Goal: Information Seeking & Learning: Compare options

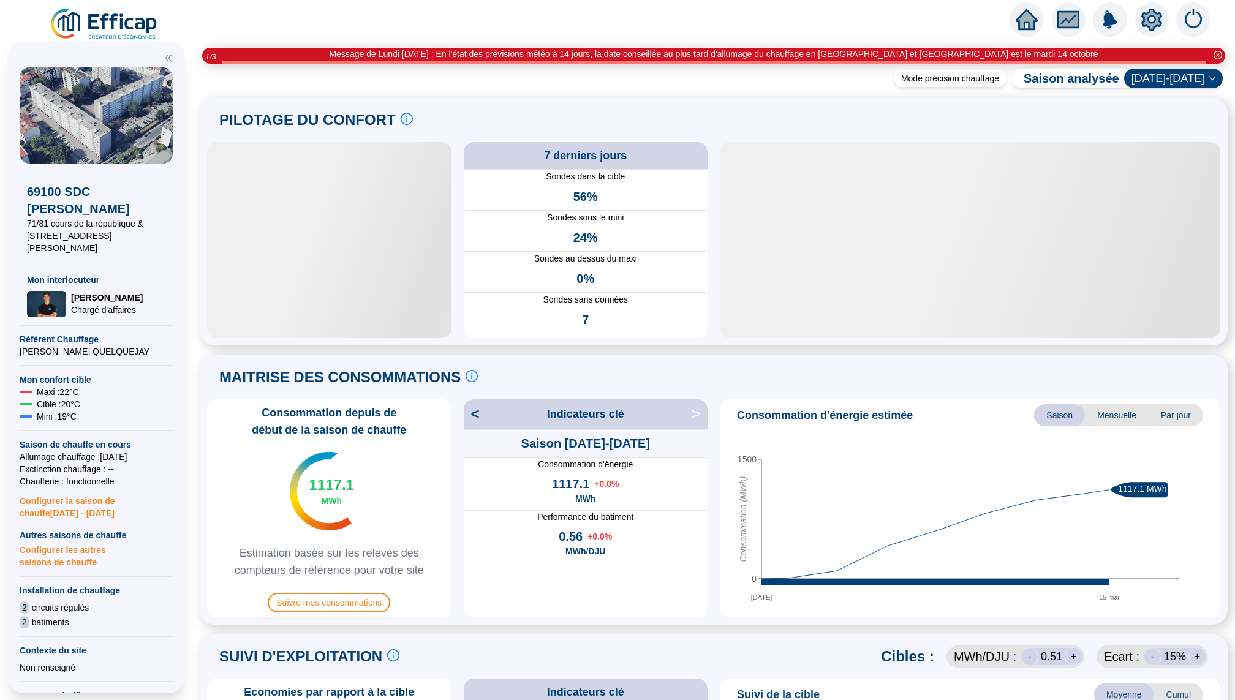
click at [1026, 21] on icon "home" at bounding box center [1026, 19] width 22 height 17
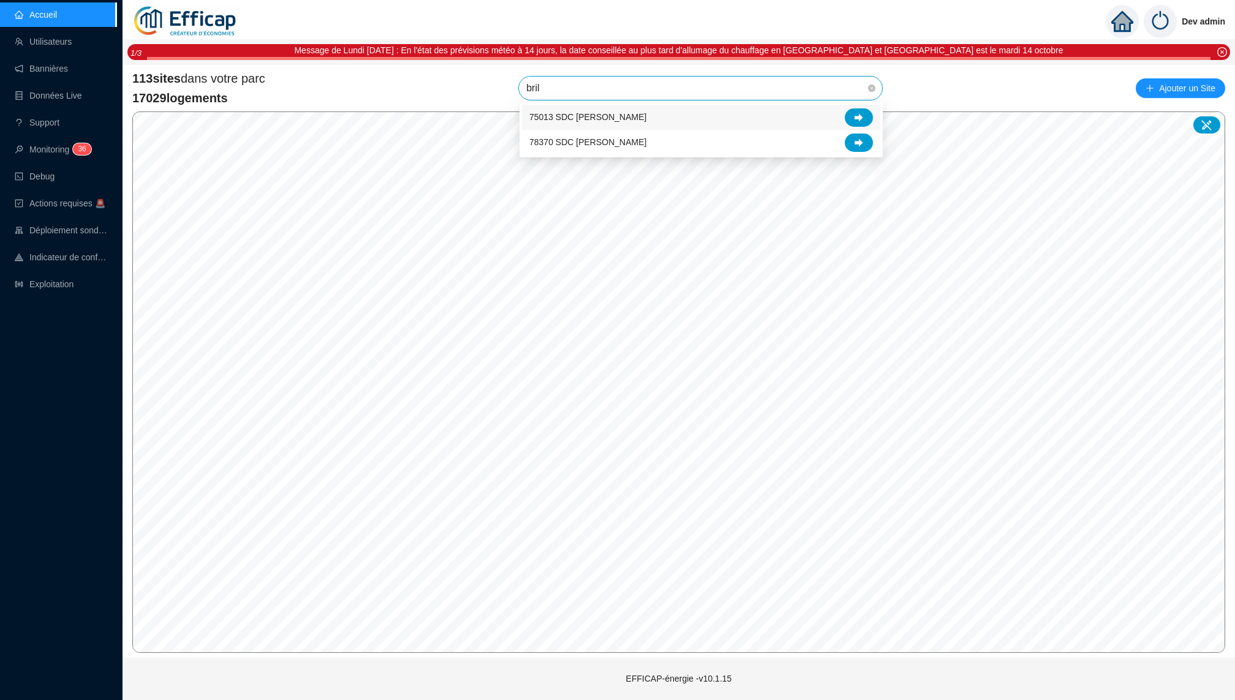
type input "brill"
click at [862, 115] on icon at bounding box center [858, 117] width 9 height 9
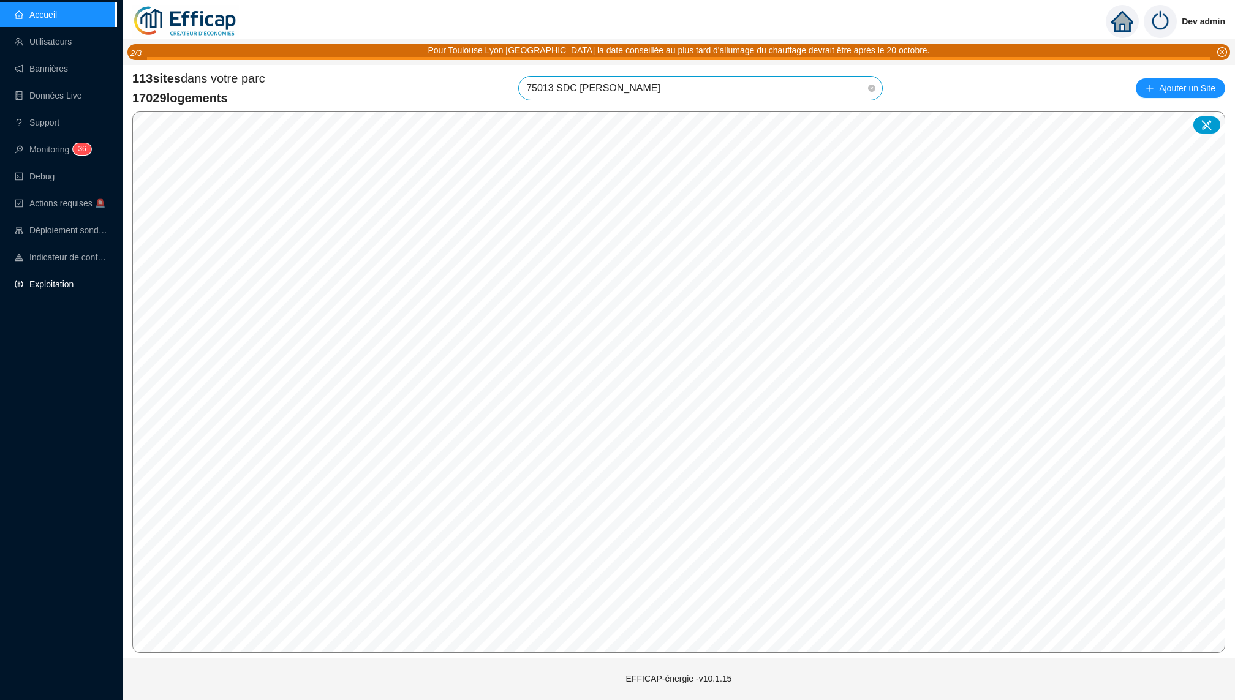
click at [43, 279] on link "Exploitation" at bounding box center [44, 284] width 59 height 10
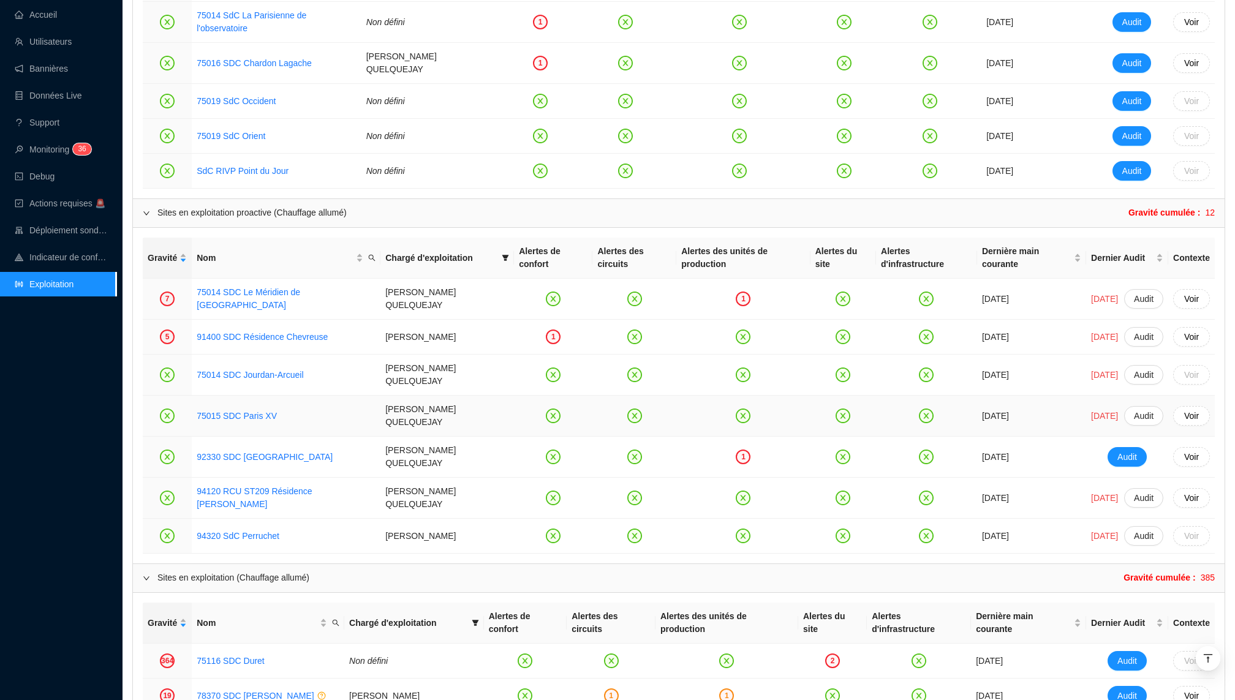
scroll to position [909, 0]
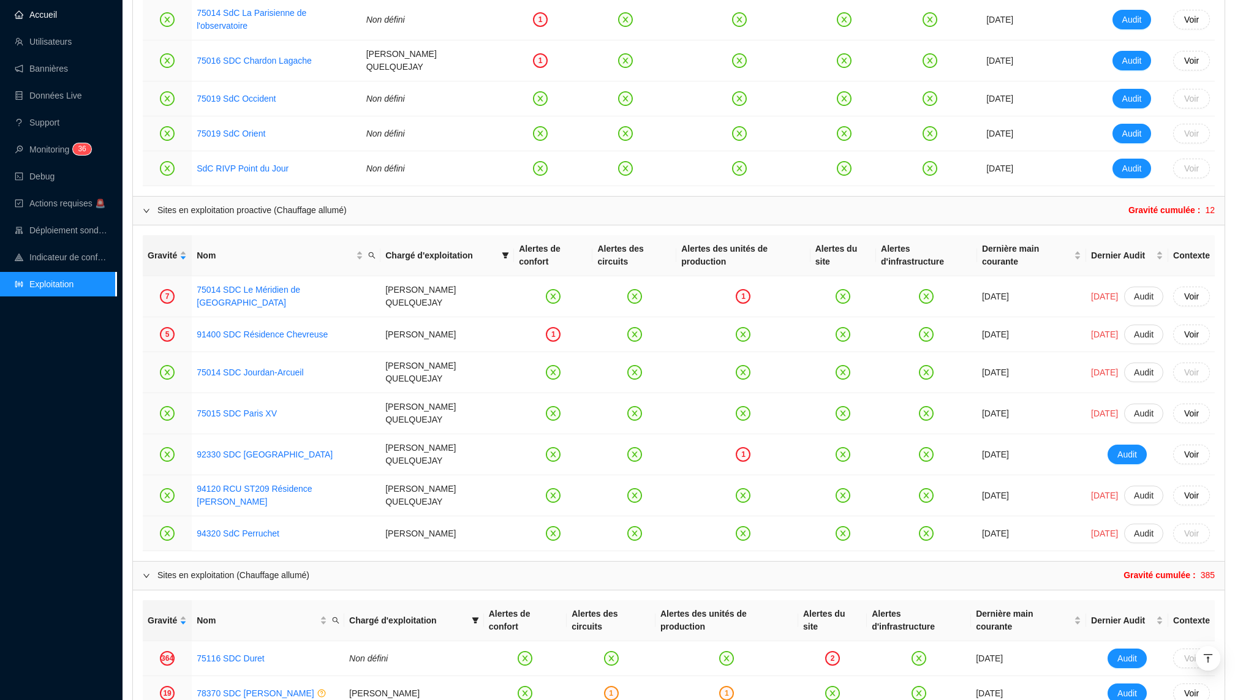
click at [57, 20] on link "Accueil" at bounding box center [36, 15] width 42 height 10
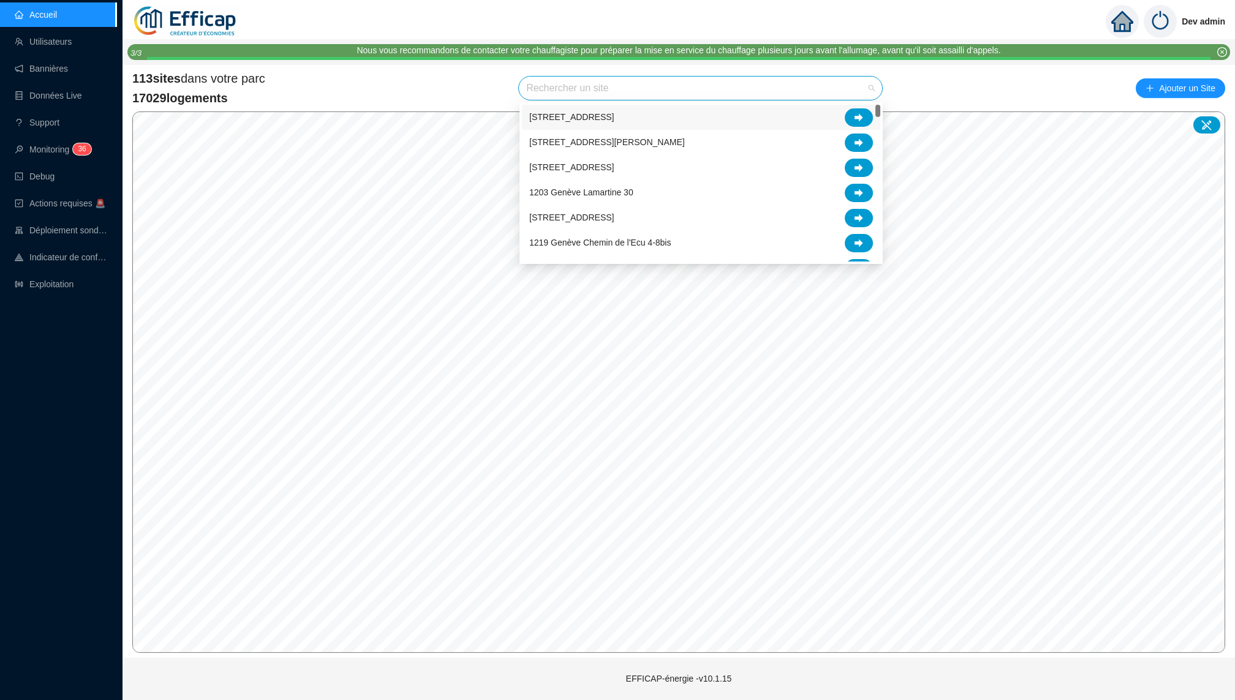
click at [625, 90] on input "search" at bounding box center [694, 88] width 337 height 23
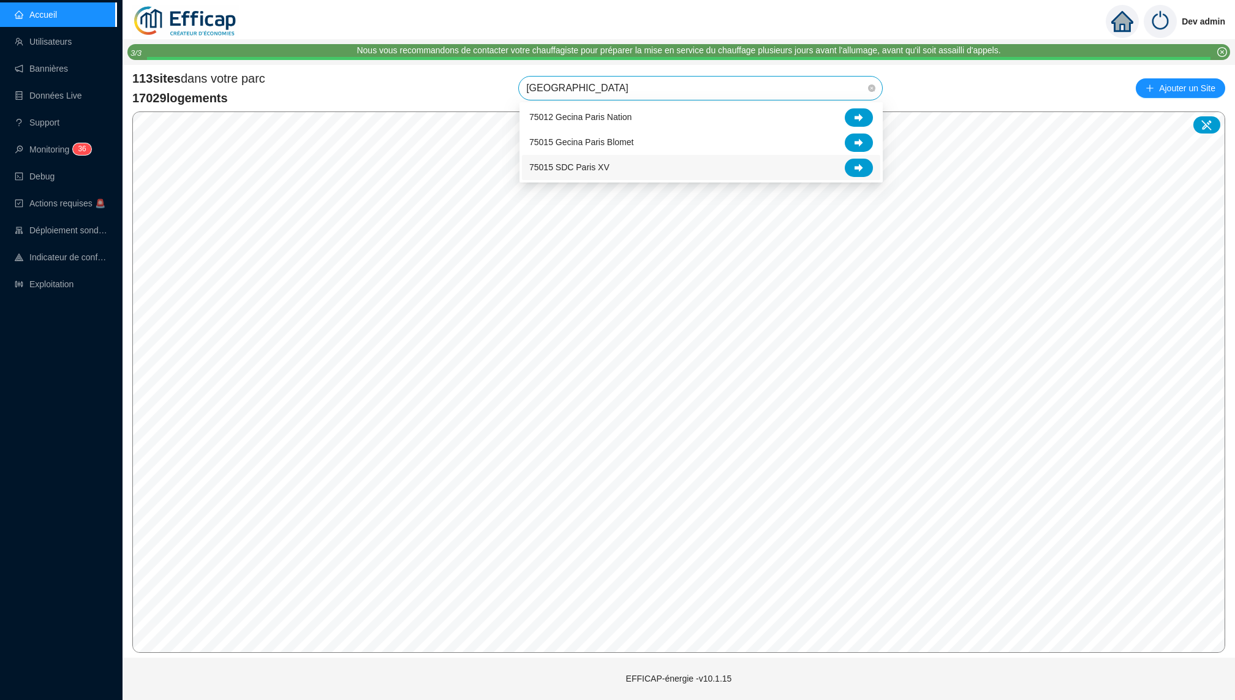
type input "paris x"
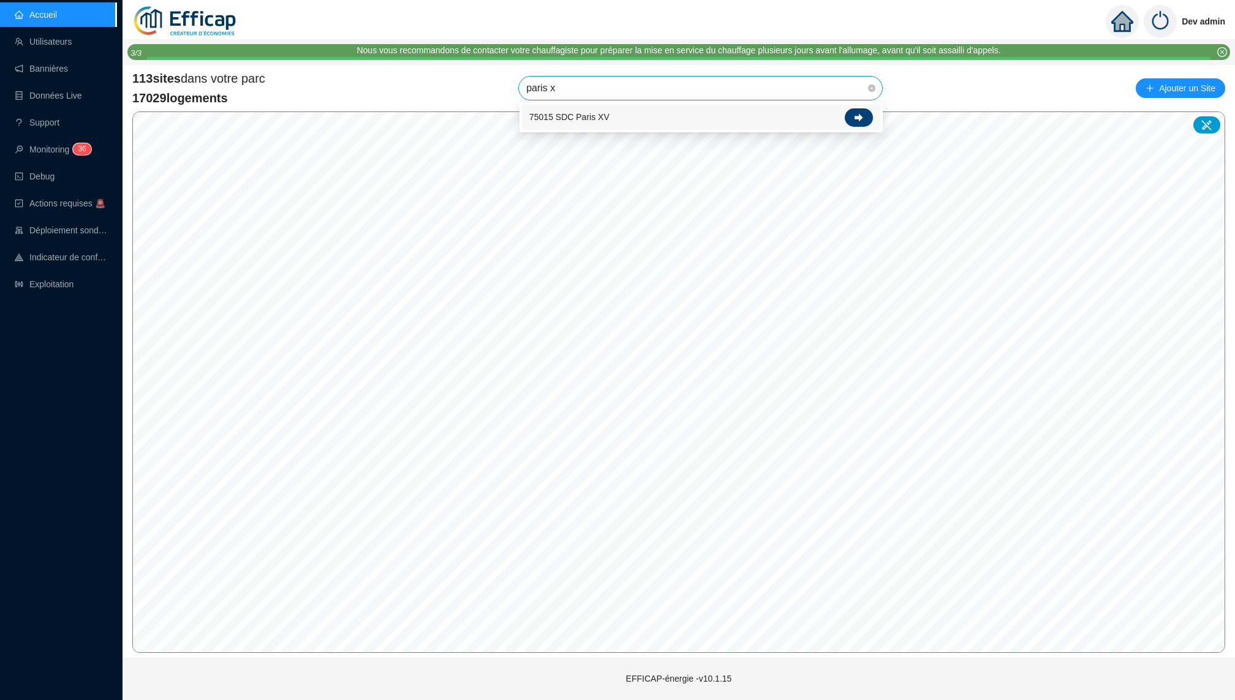
click at [862, 112] on div at bounding box center [858, 117] width 28 height 18
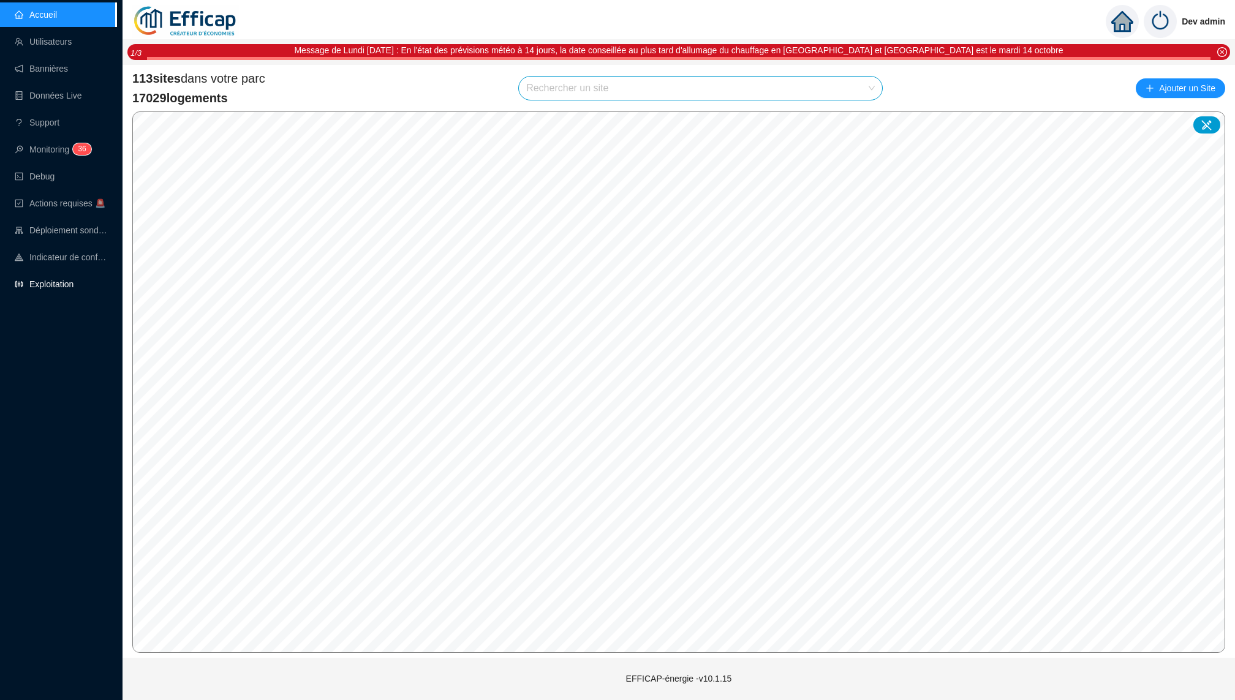
click at [64, 289] on link "Exploitation" at bounding box center [44, 284] width 59 height 10
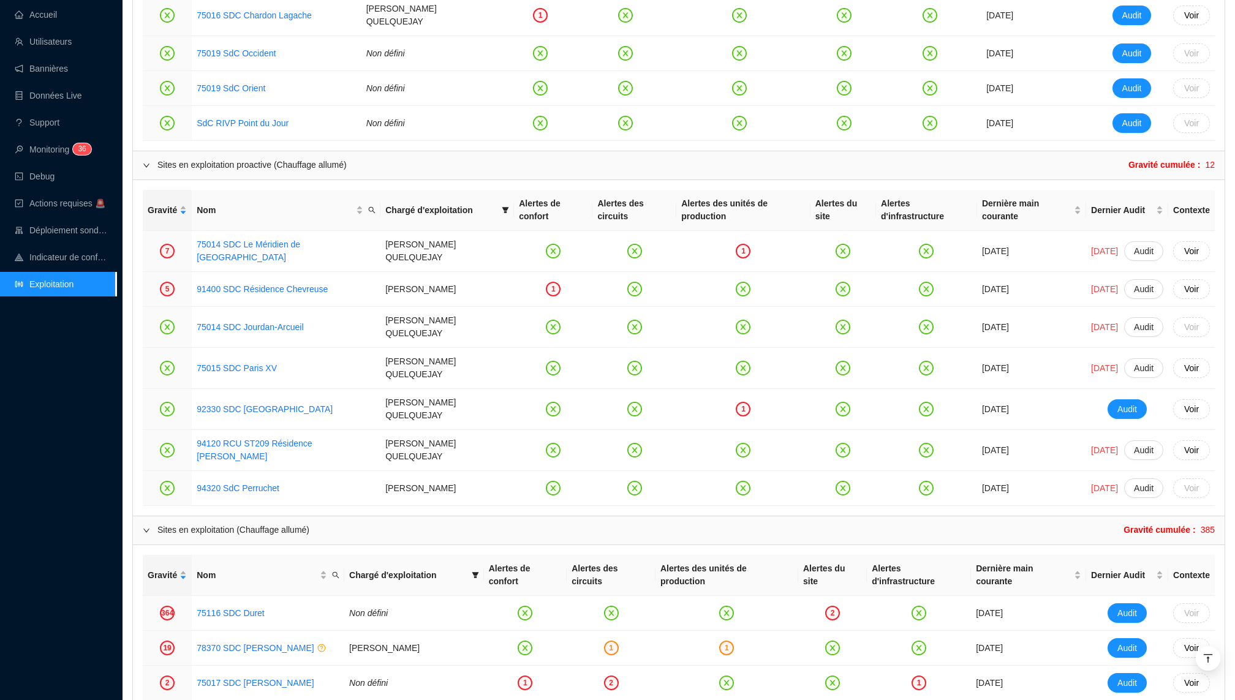
scroll to position [693, 0]
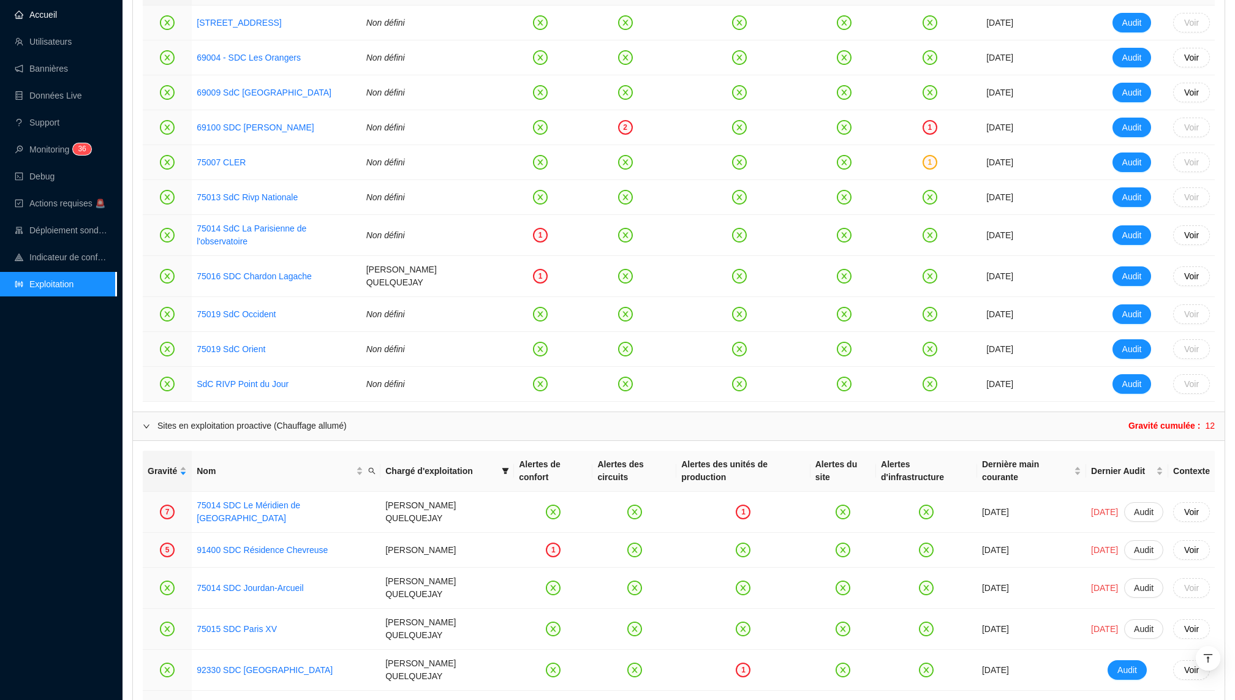
click at [46, 15] on link "Accueil" at bounding box center [36, 15] width 42 height 10
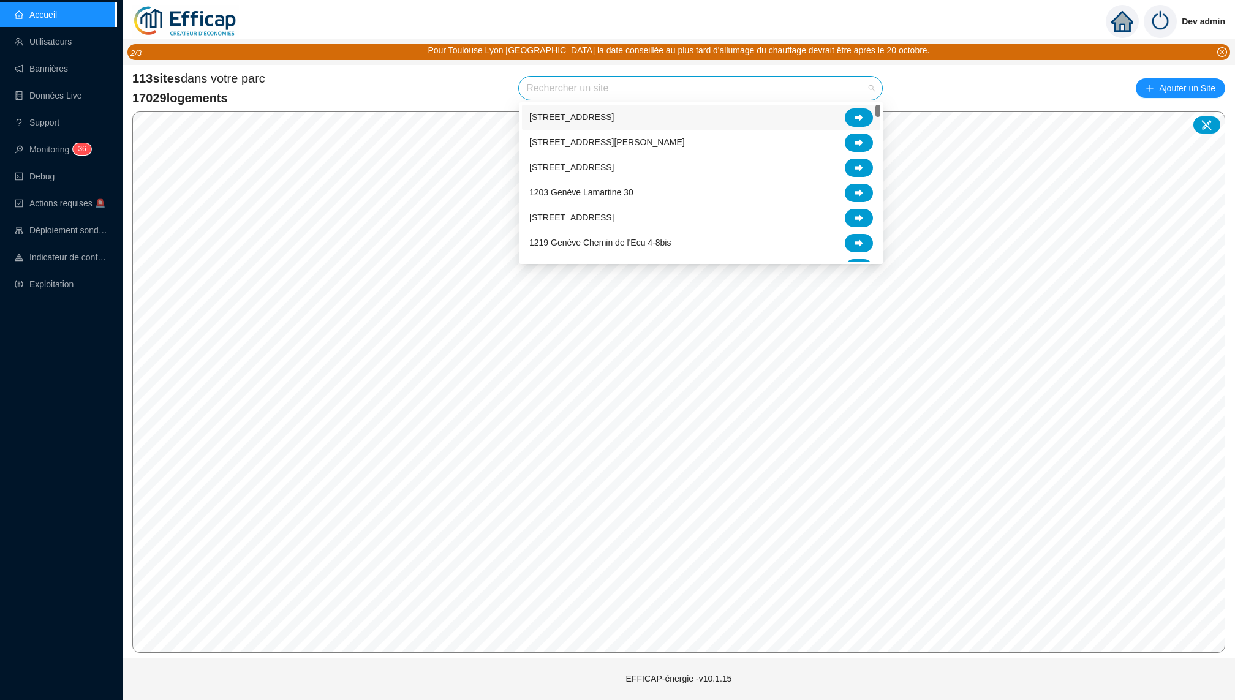
click at [617, 90] on input "search" at bounding box center [694, 88] width 337 height 23
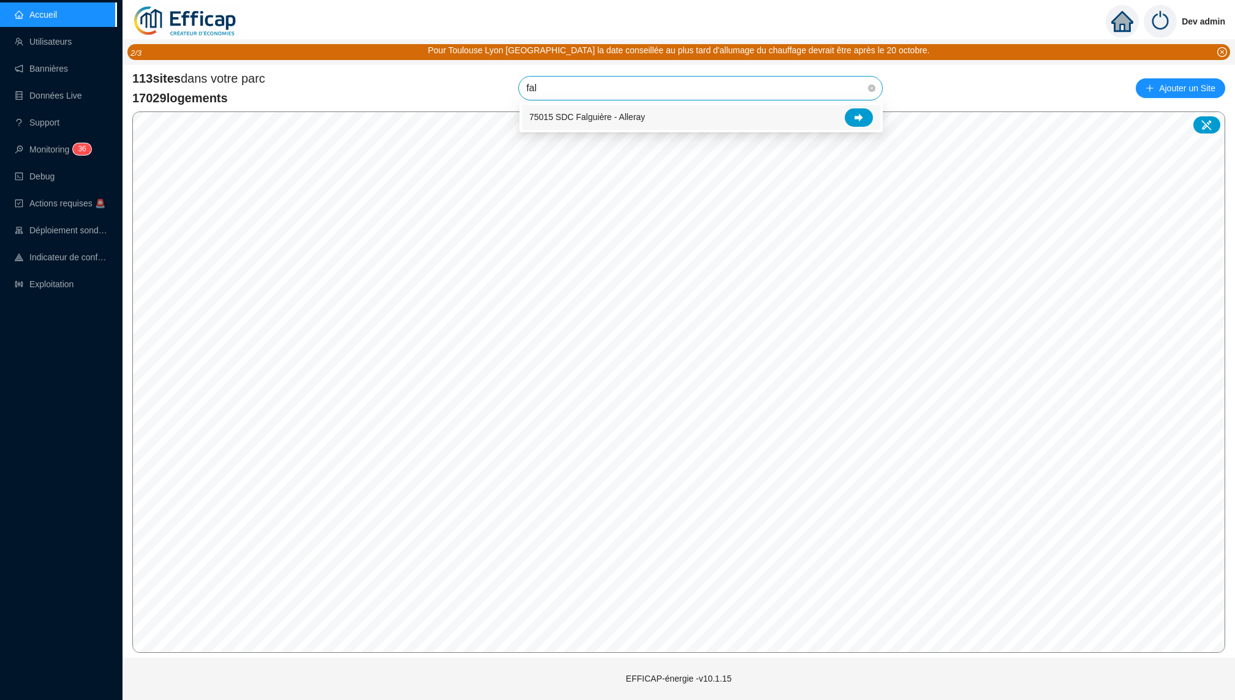
type input "falg"
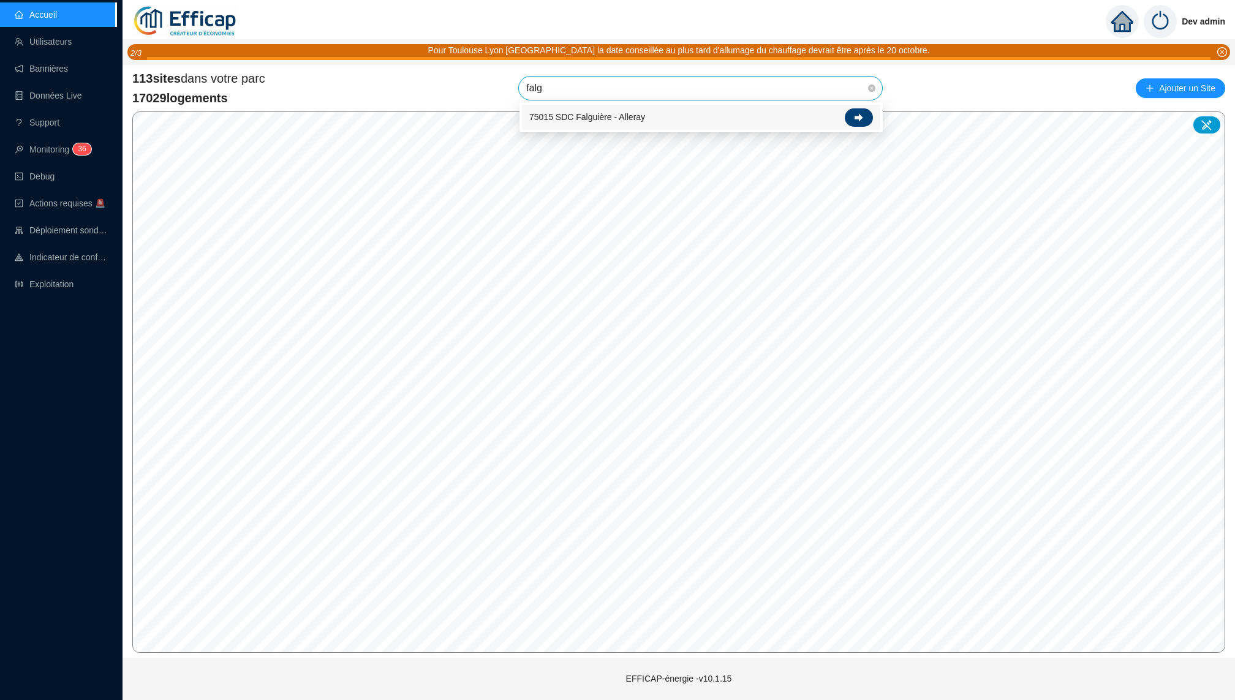
click at [863, 119] on div at bounding box center [858, 117] width 28 height 18
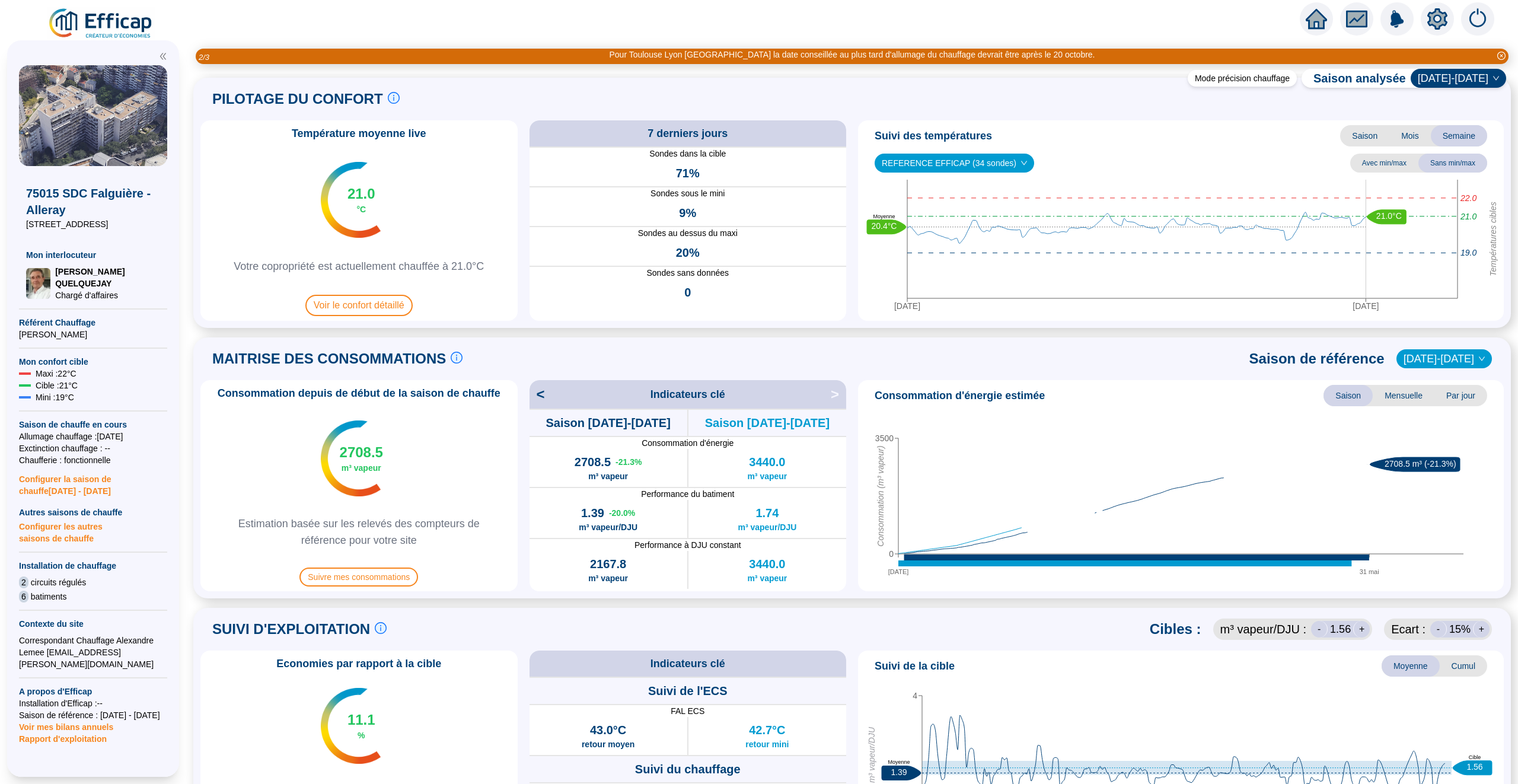
scroll to position [20, 0]
click at [1195, 56] on icon "close-circle" at bounding box center [1501, 55] width 9 height 9
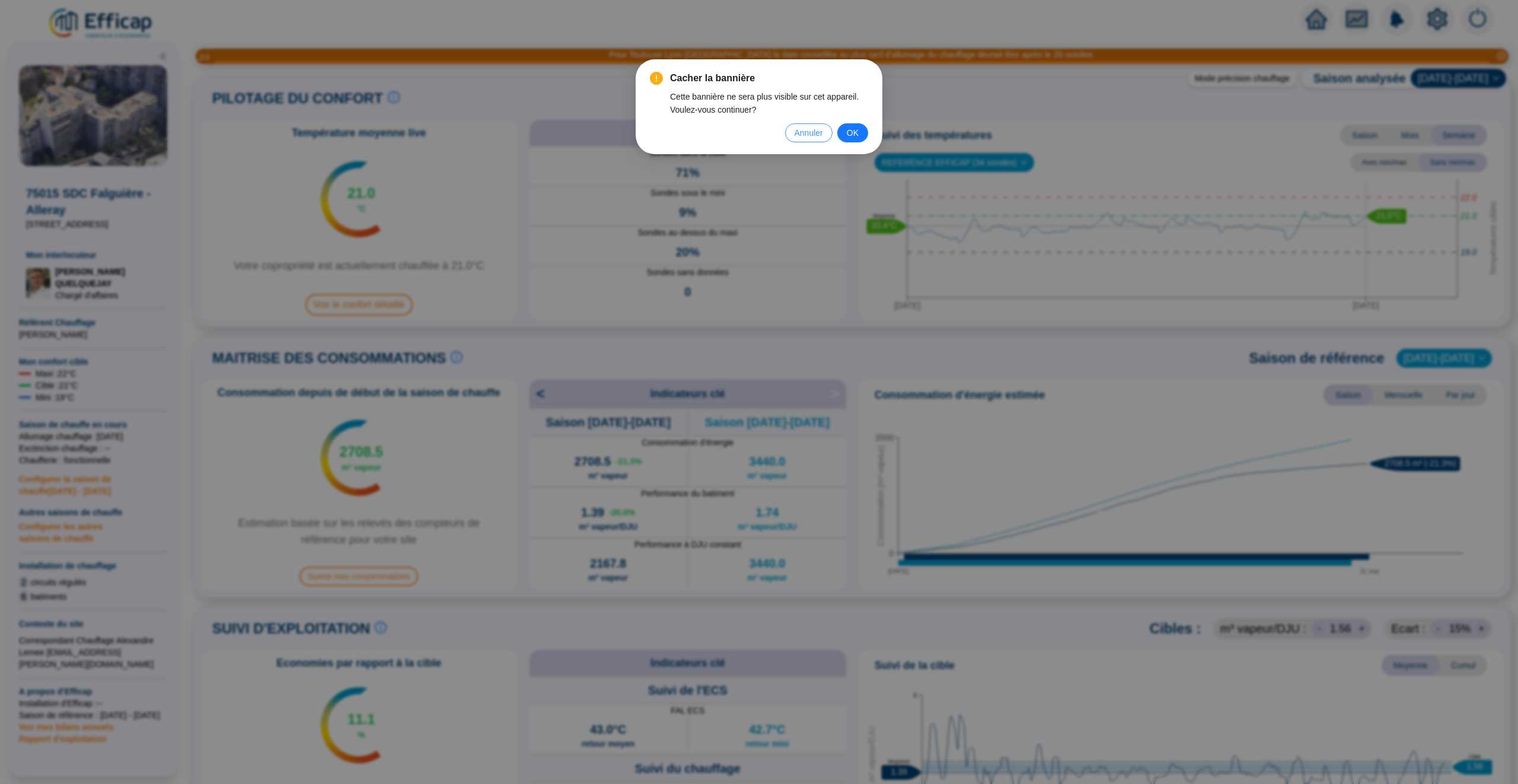
click at [813, 131] on span "Annuler" at bounding box center [808, 132] width 28 height 13
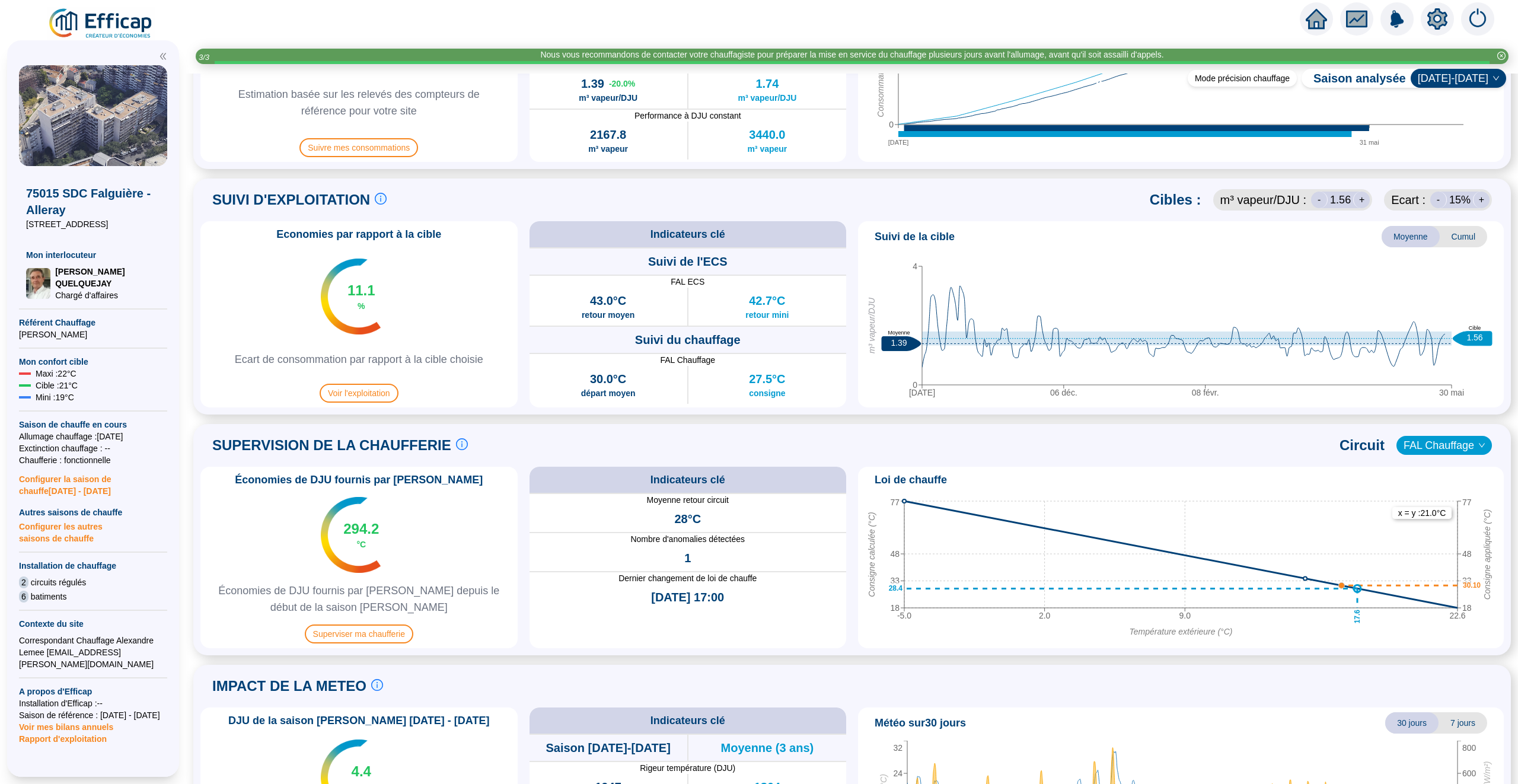
scroll to position [435, 0]
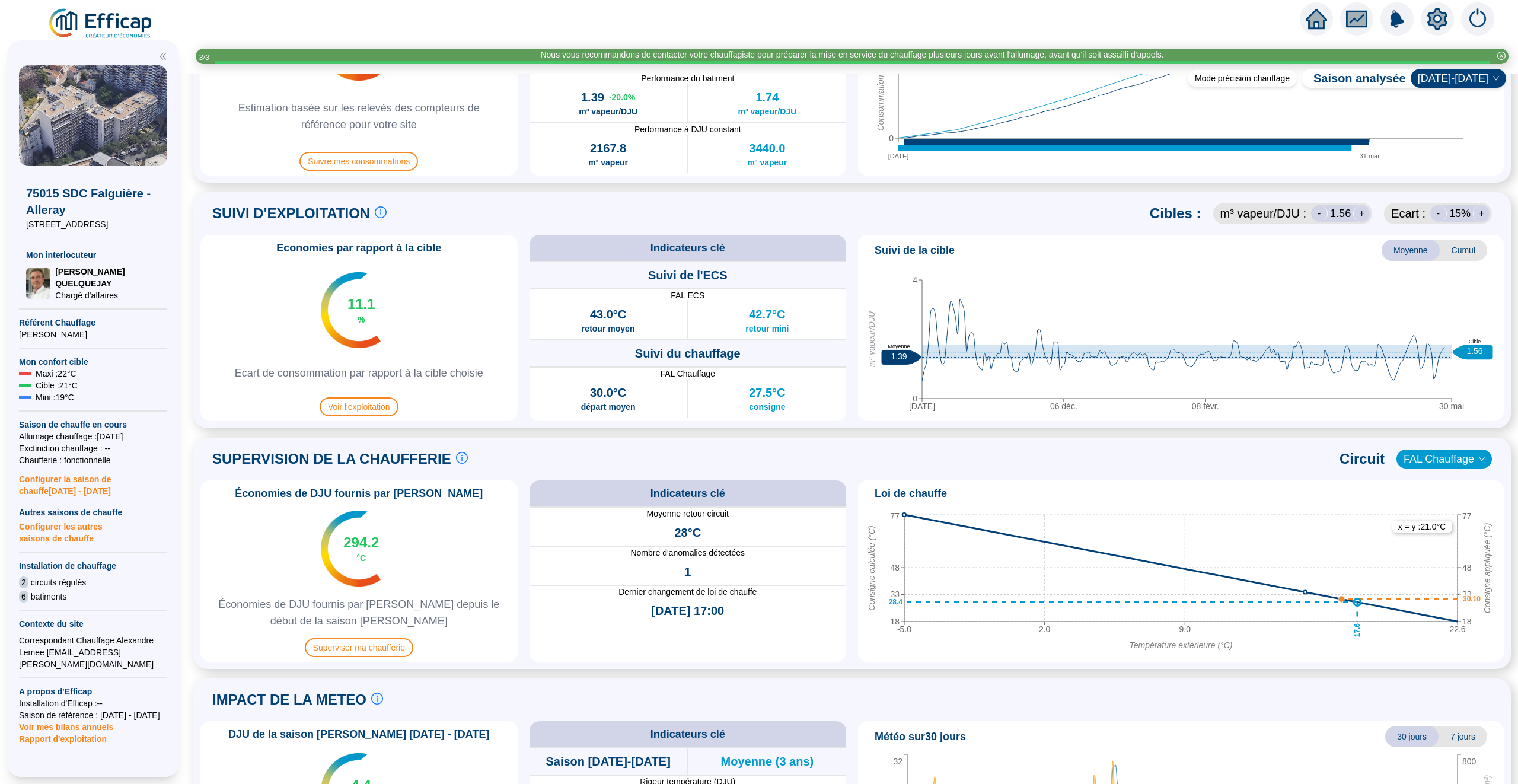
click at [1195, 244] on span "Cumul" at bounding box center [1463, 250] width 47 height 21
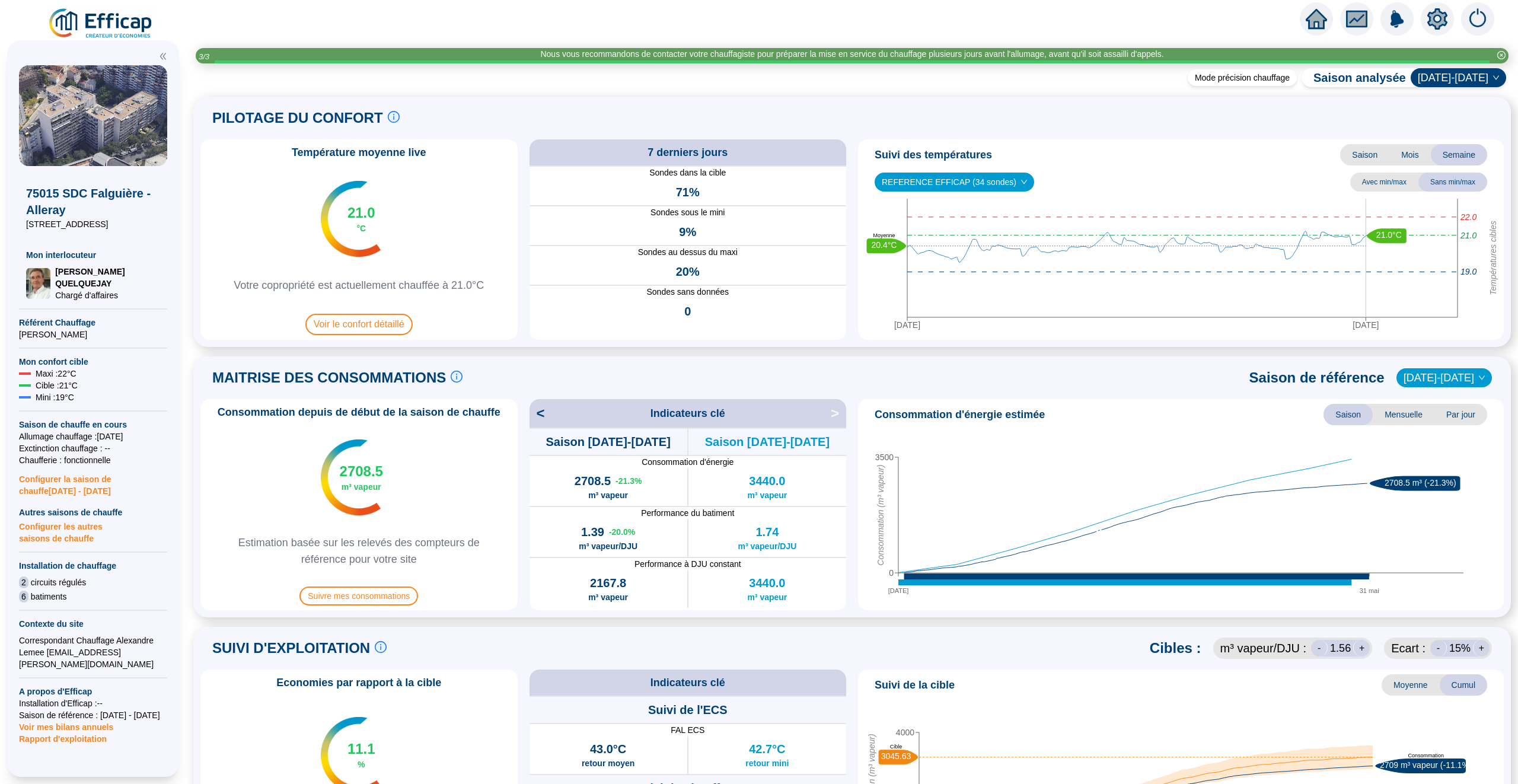
scroll to position [601, 0]
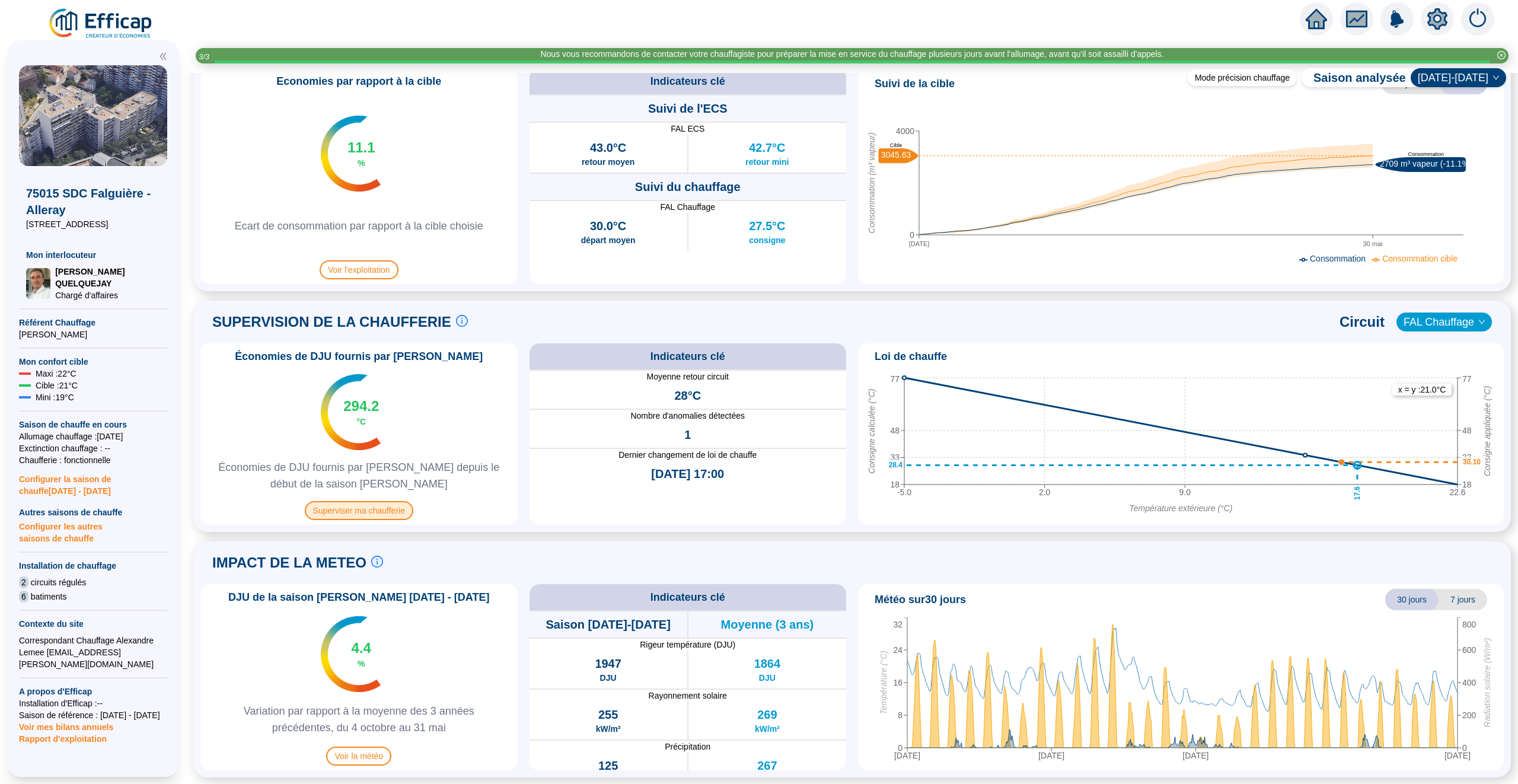
click at [392, 511] on span "Superviser ma chaufferie" at bounding box center [359, 510] width 108 height 19
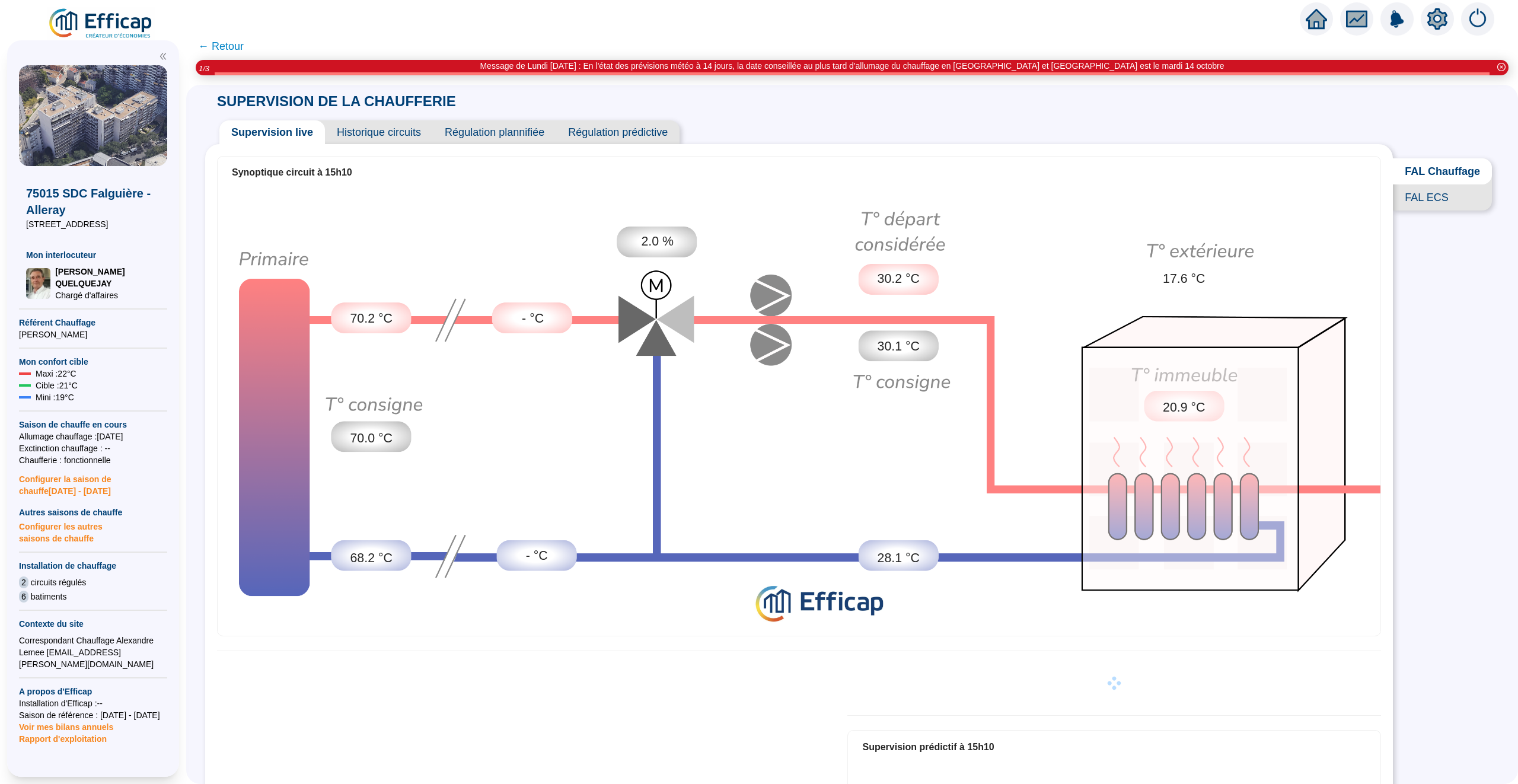
click at [219, 41] on span "← Retour" at bounding box center [221, 45] width 46 height 16
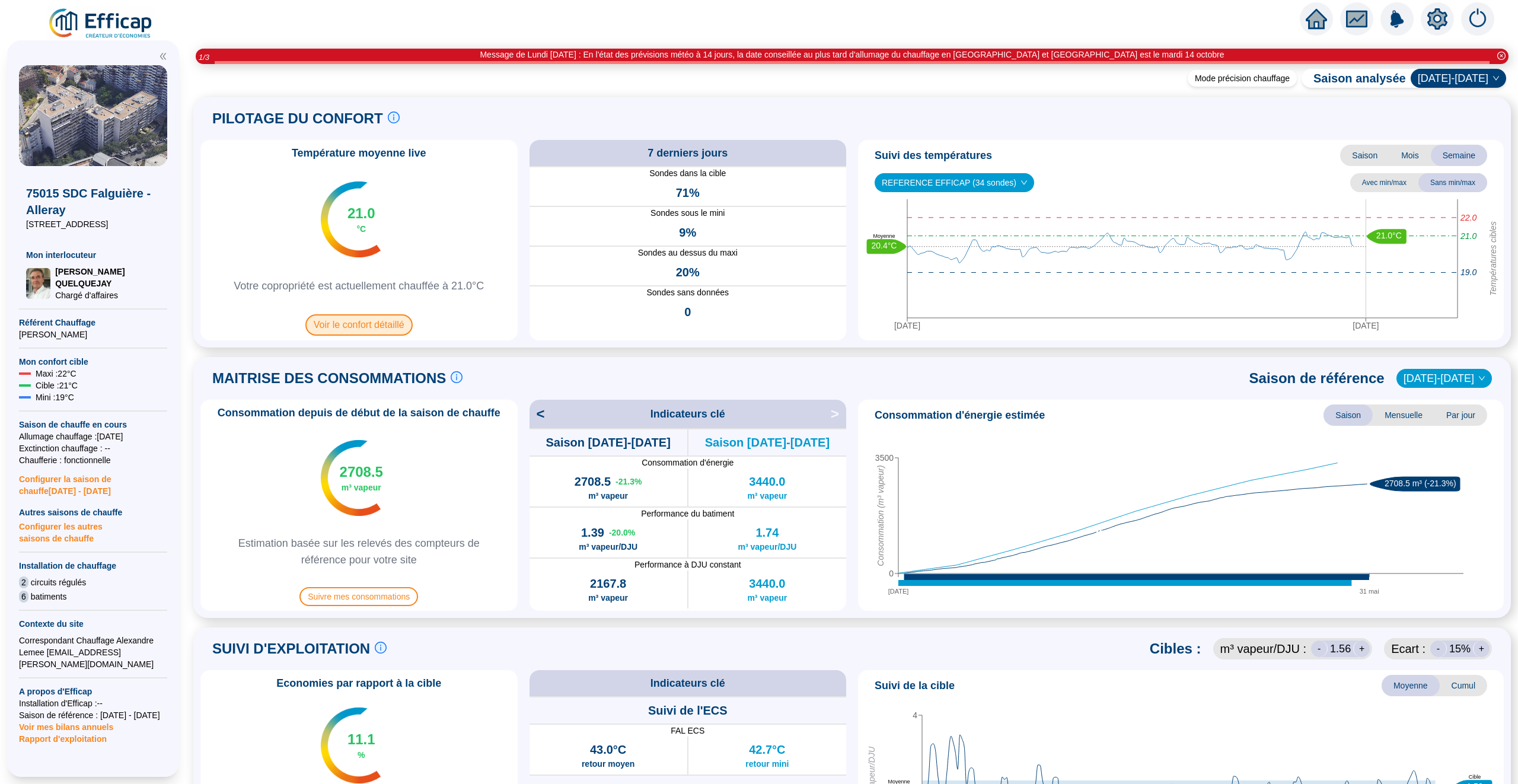
click at [375, 329] on span "Voir le confort détaillé" at bounding box center [358, 325] width 107 height 21
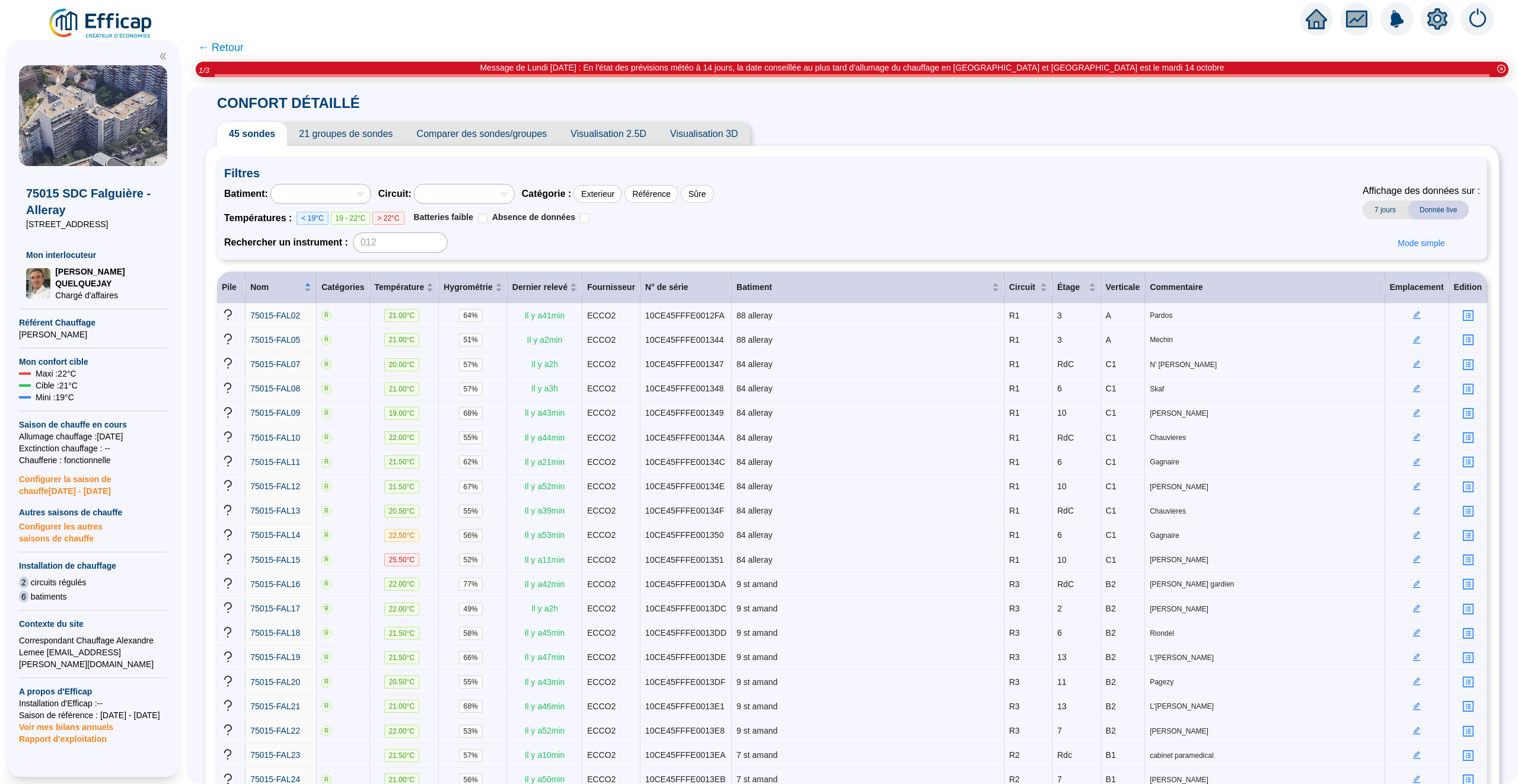
click at [336, 134] on span "21 groupes de sondes" at bounding box center [345, 134] width 117 height 23
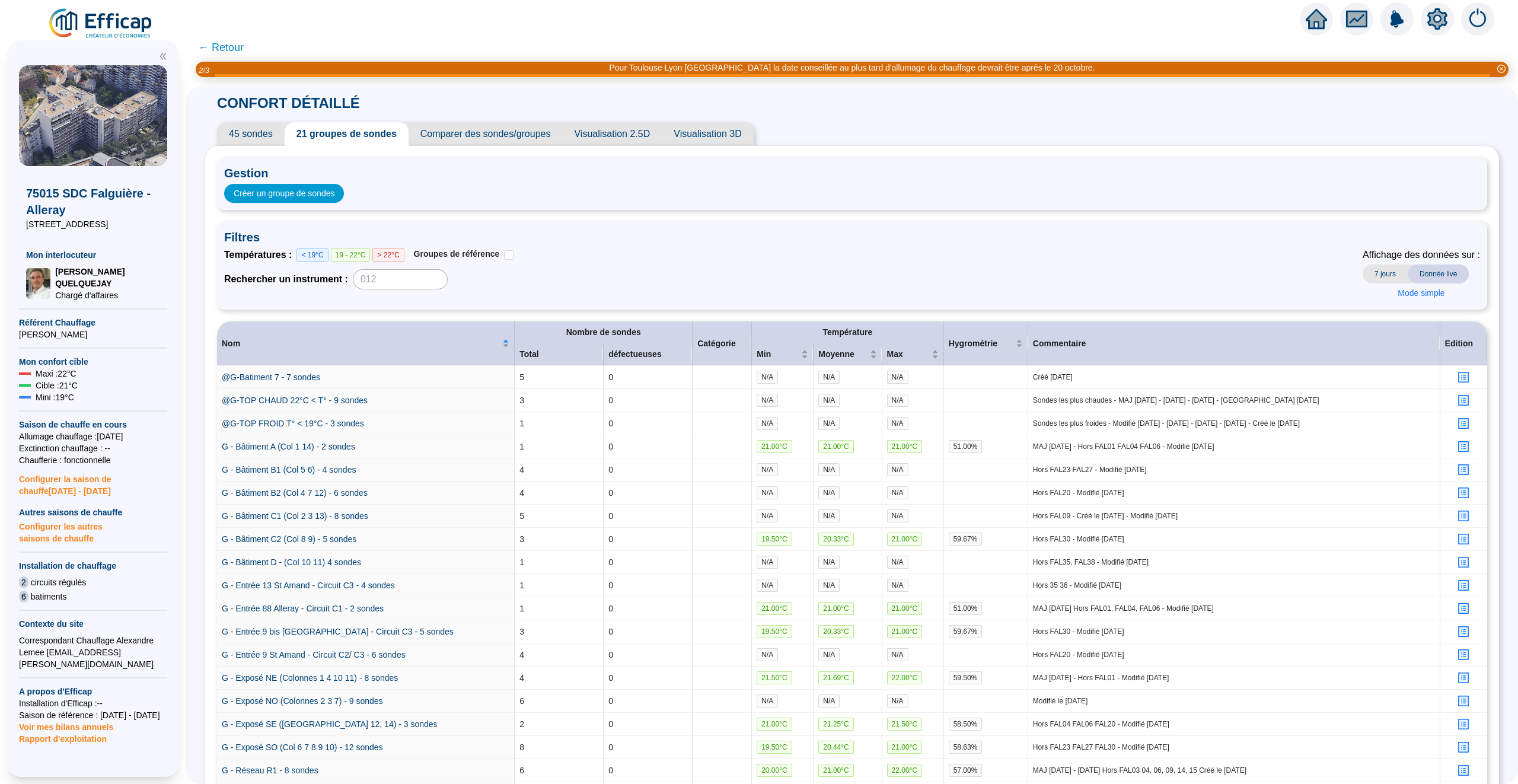
click at [594, 134] on span "Visualisation 2.5D" at bounding box center [612, 134] width 100 height 23
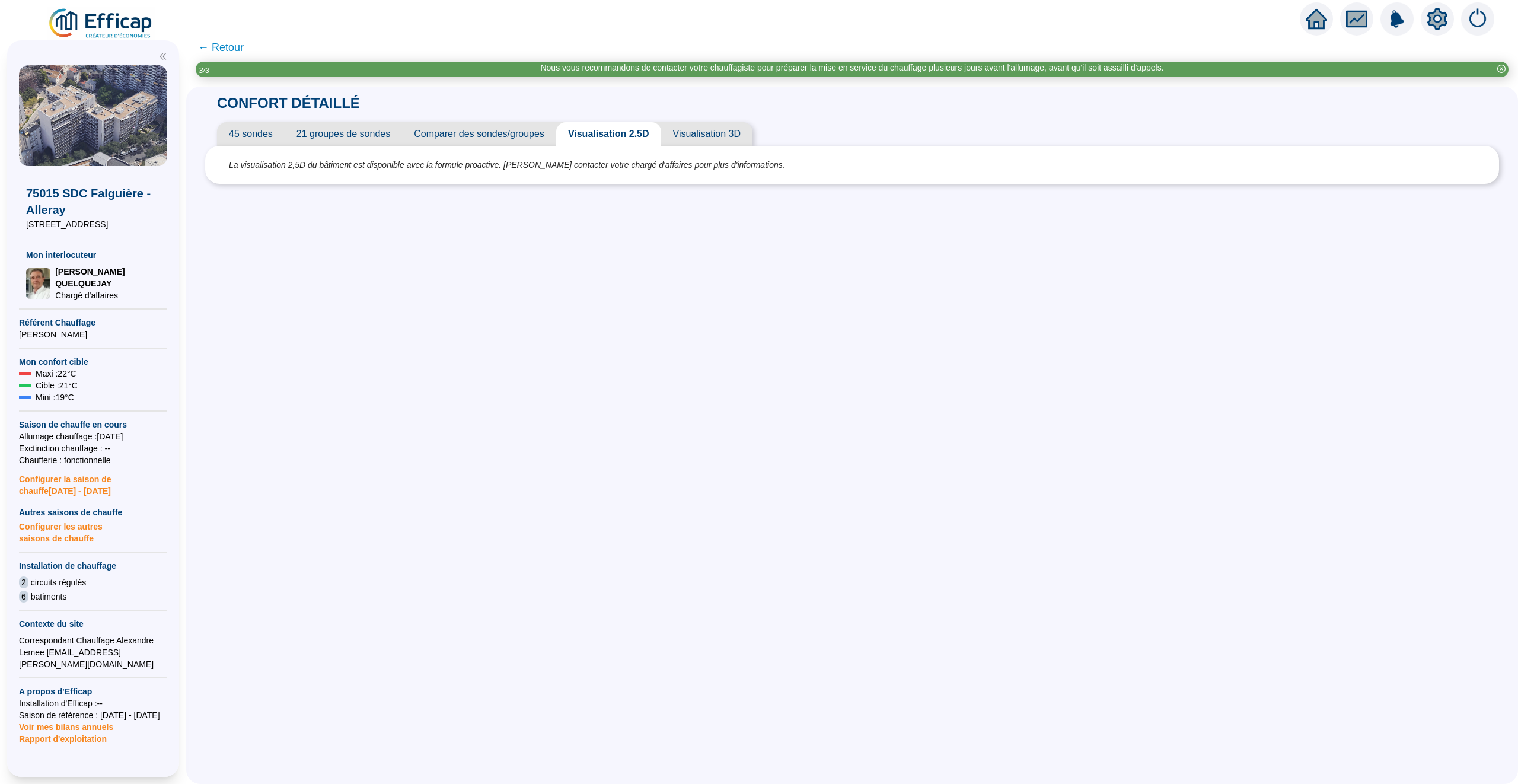
click at [483, 133] on span "Comparer des sondes/groupes" at bounding box center [478, 134] width 154 height 23
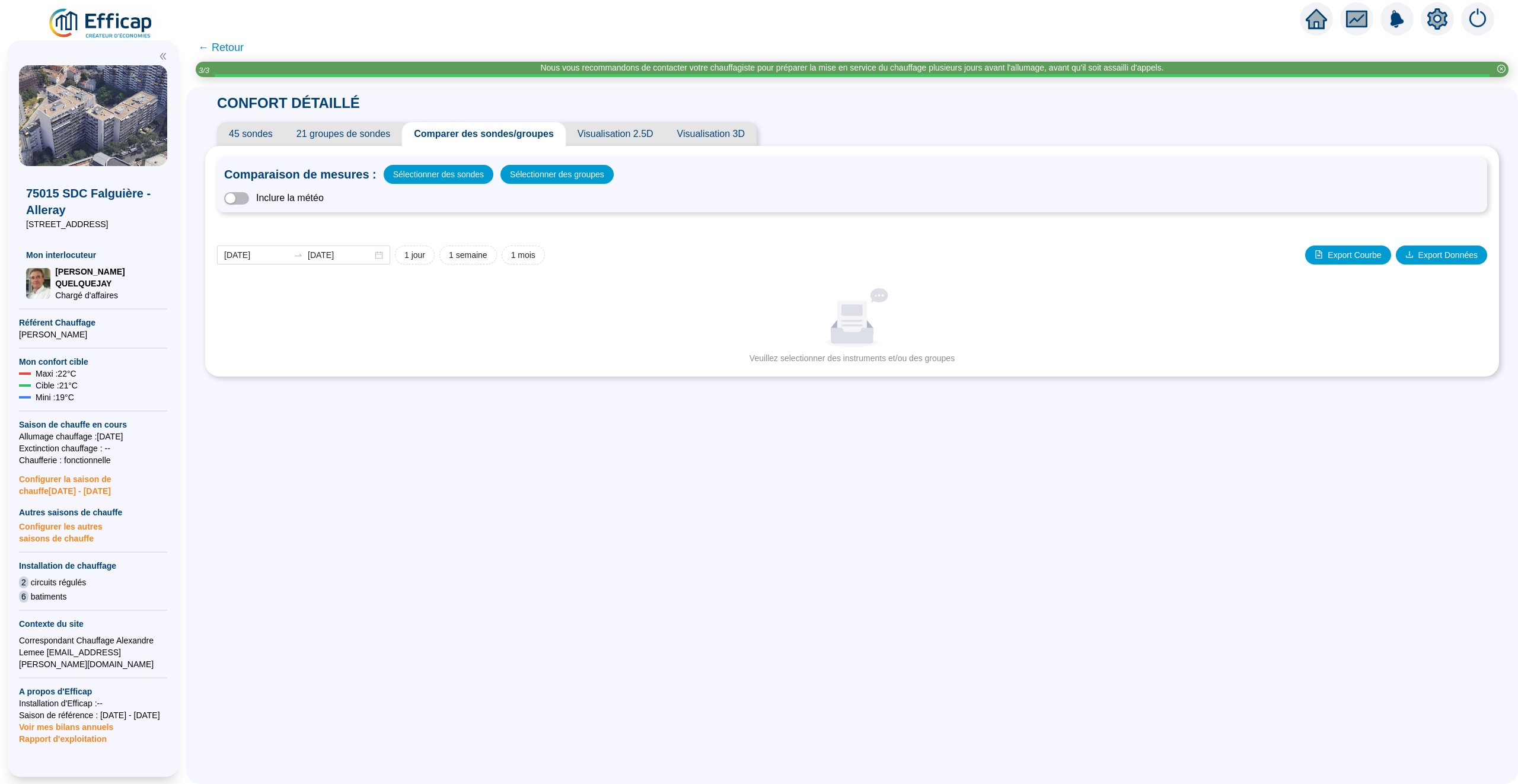
click at [231, 128] on span "45 sondes" at bounding box center [251, 134] width 68 height 23
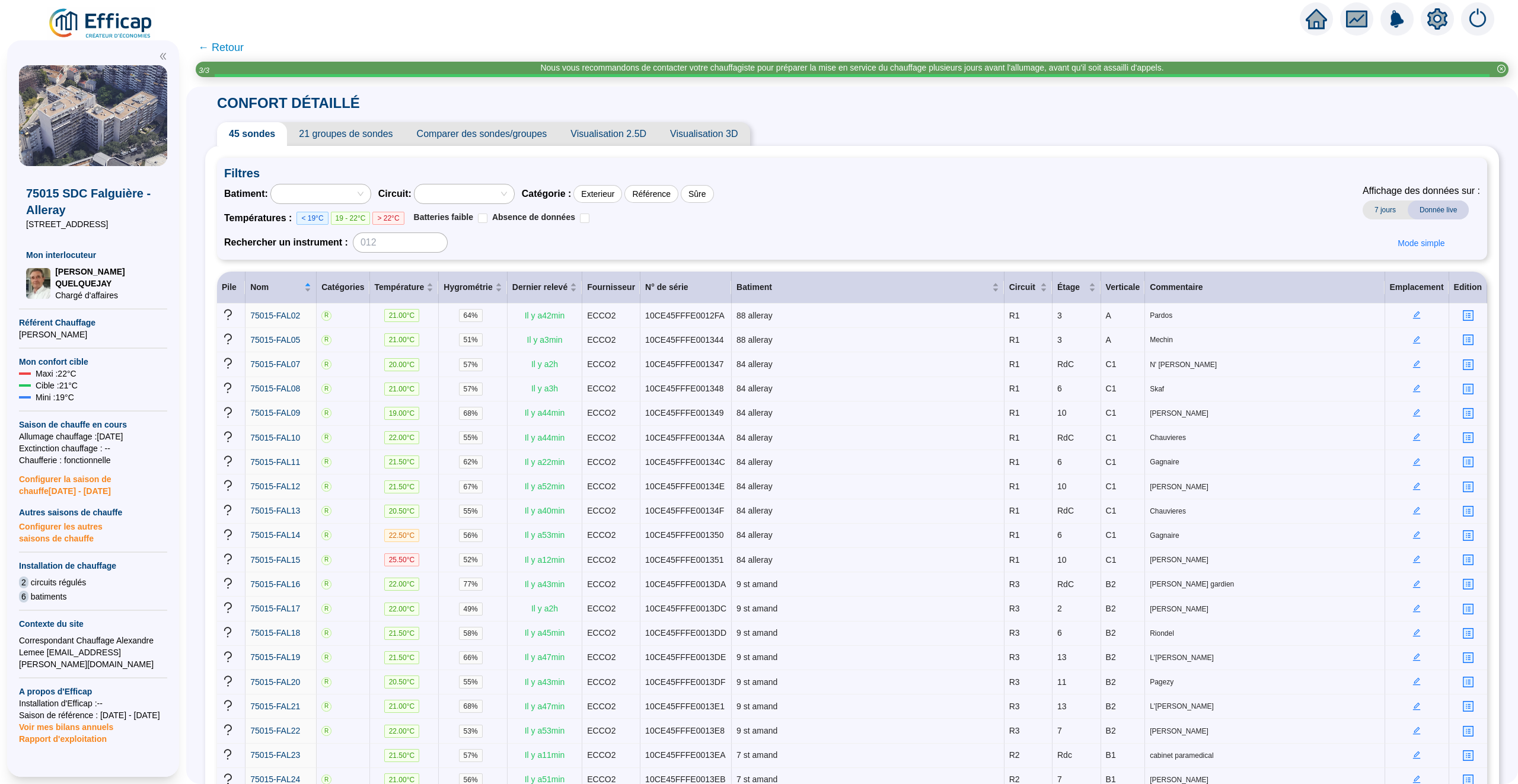
click at [223, 48] on span "← Retour" at bounding box center [221, 46] width 46 height 16
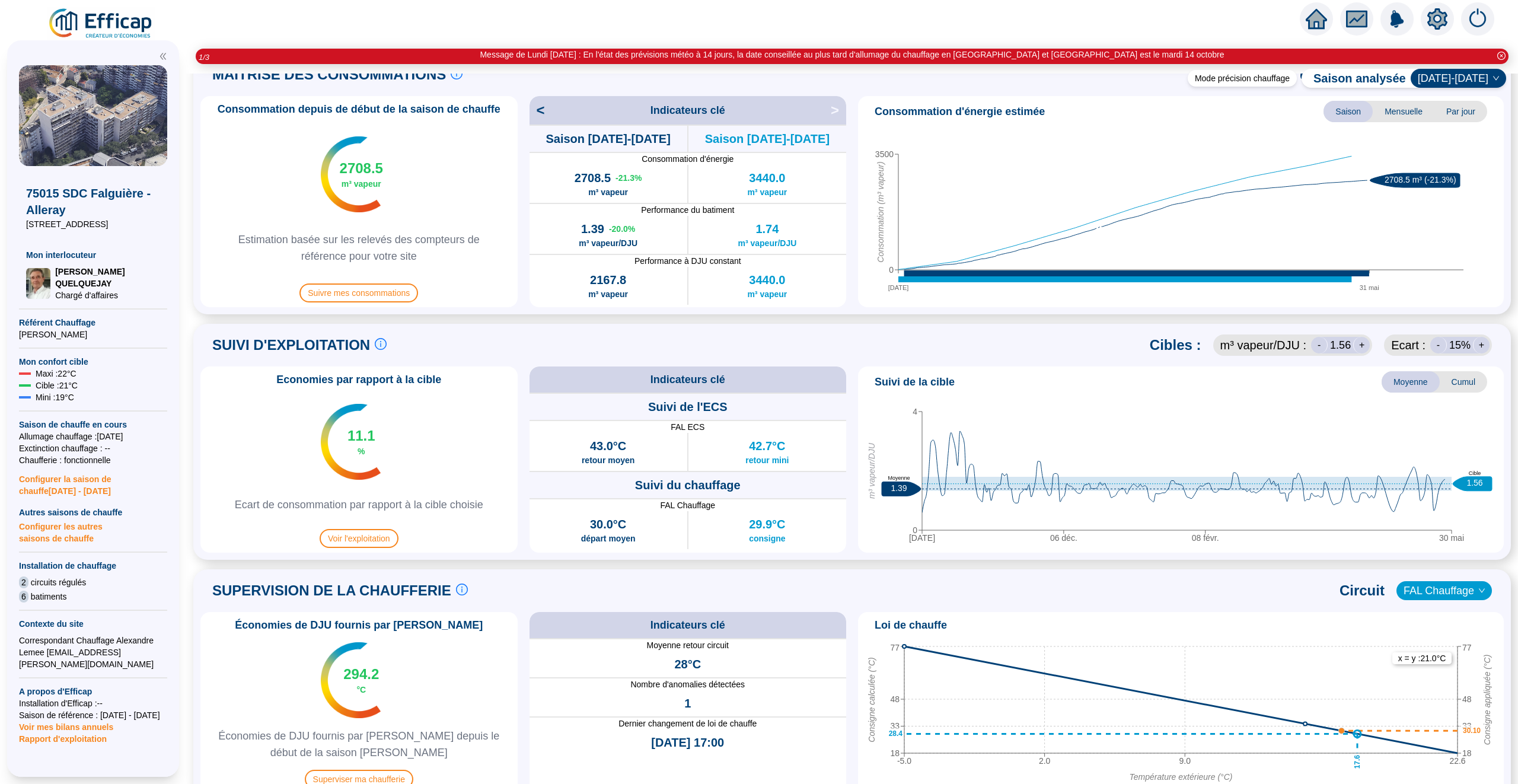
scroll to position [416, 0]
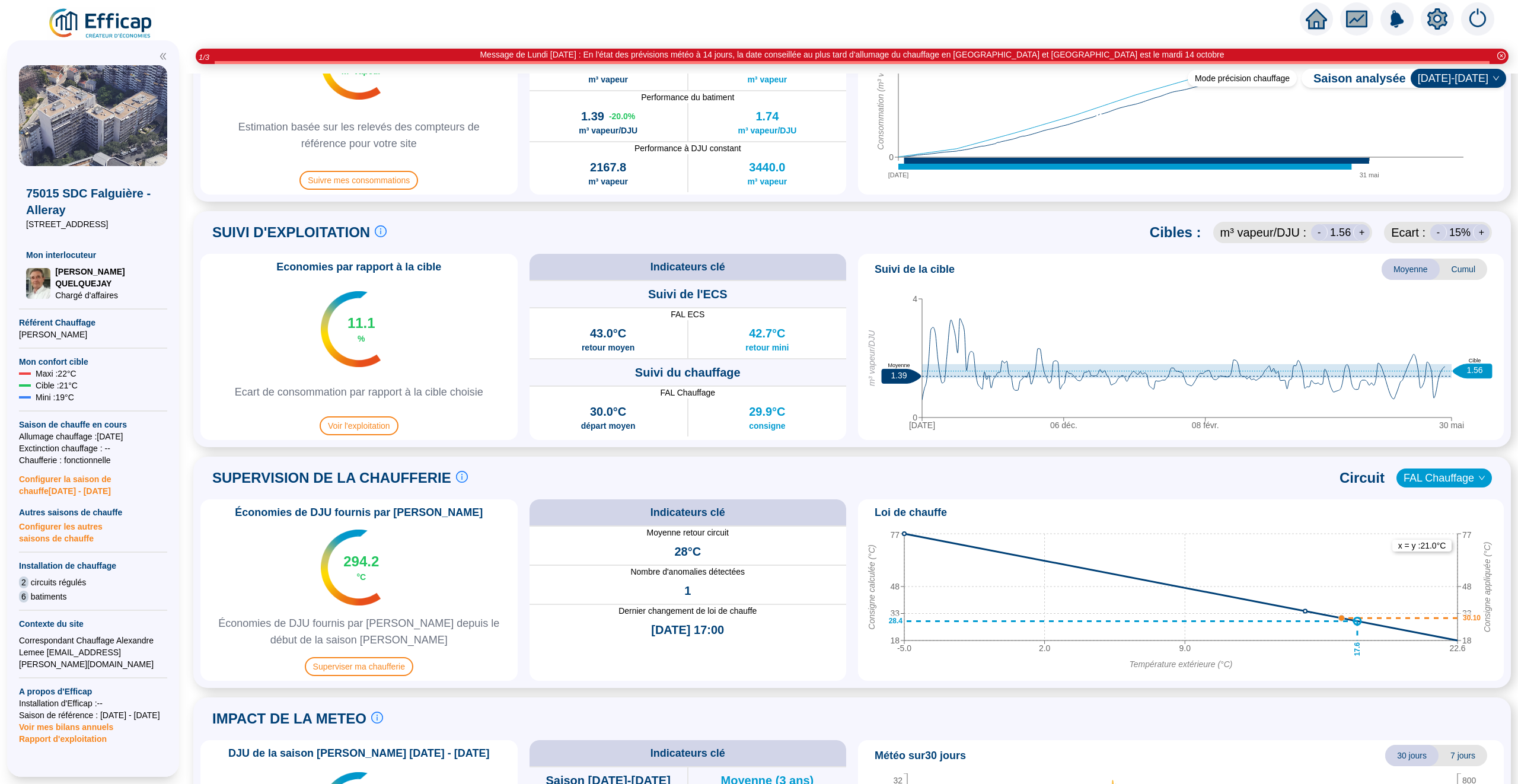
click at [1195, 276] on span "Cumul" at bounding box center [1463, 269] width 47 height 21
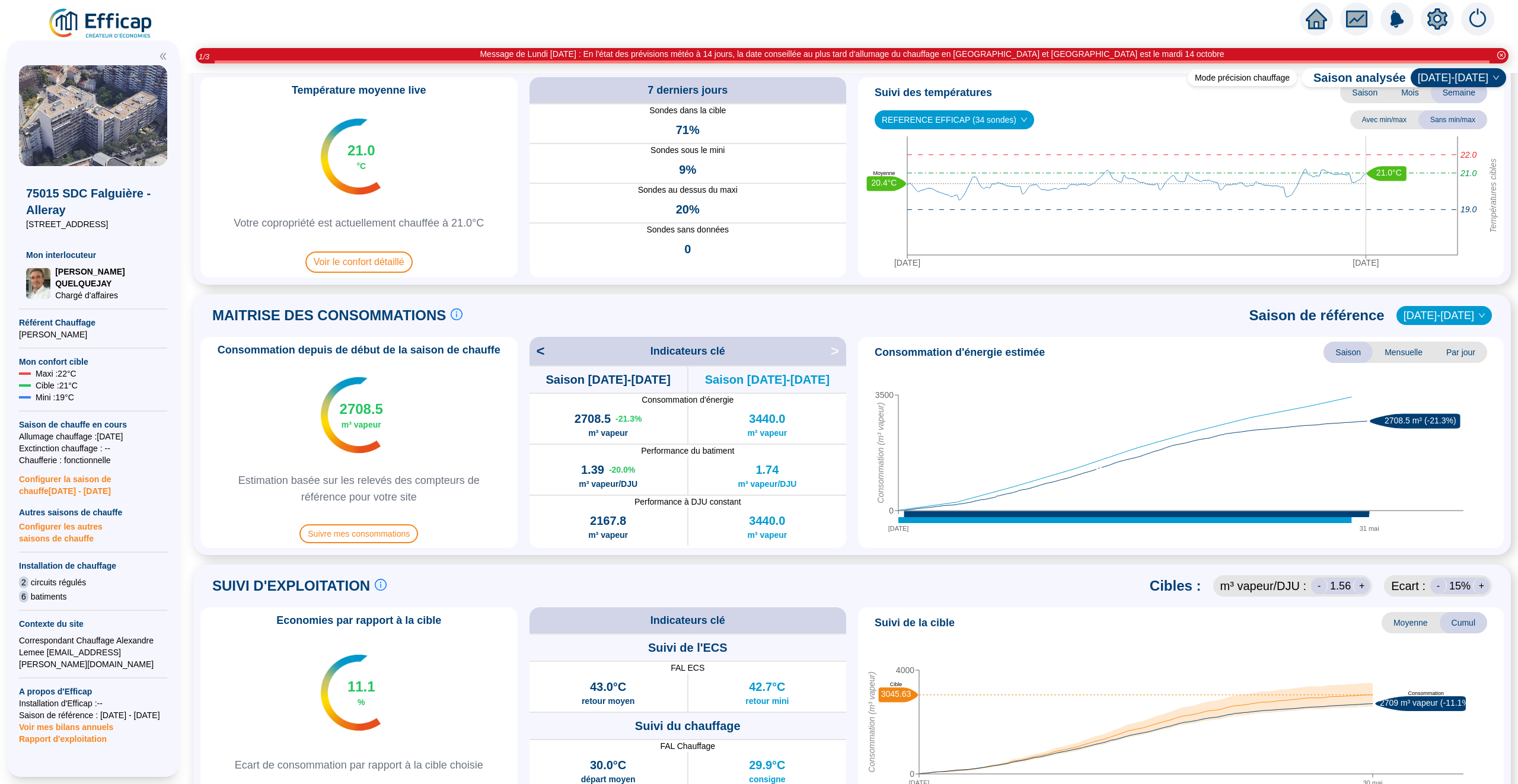
scroll to position [0, 0]
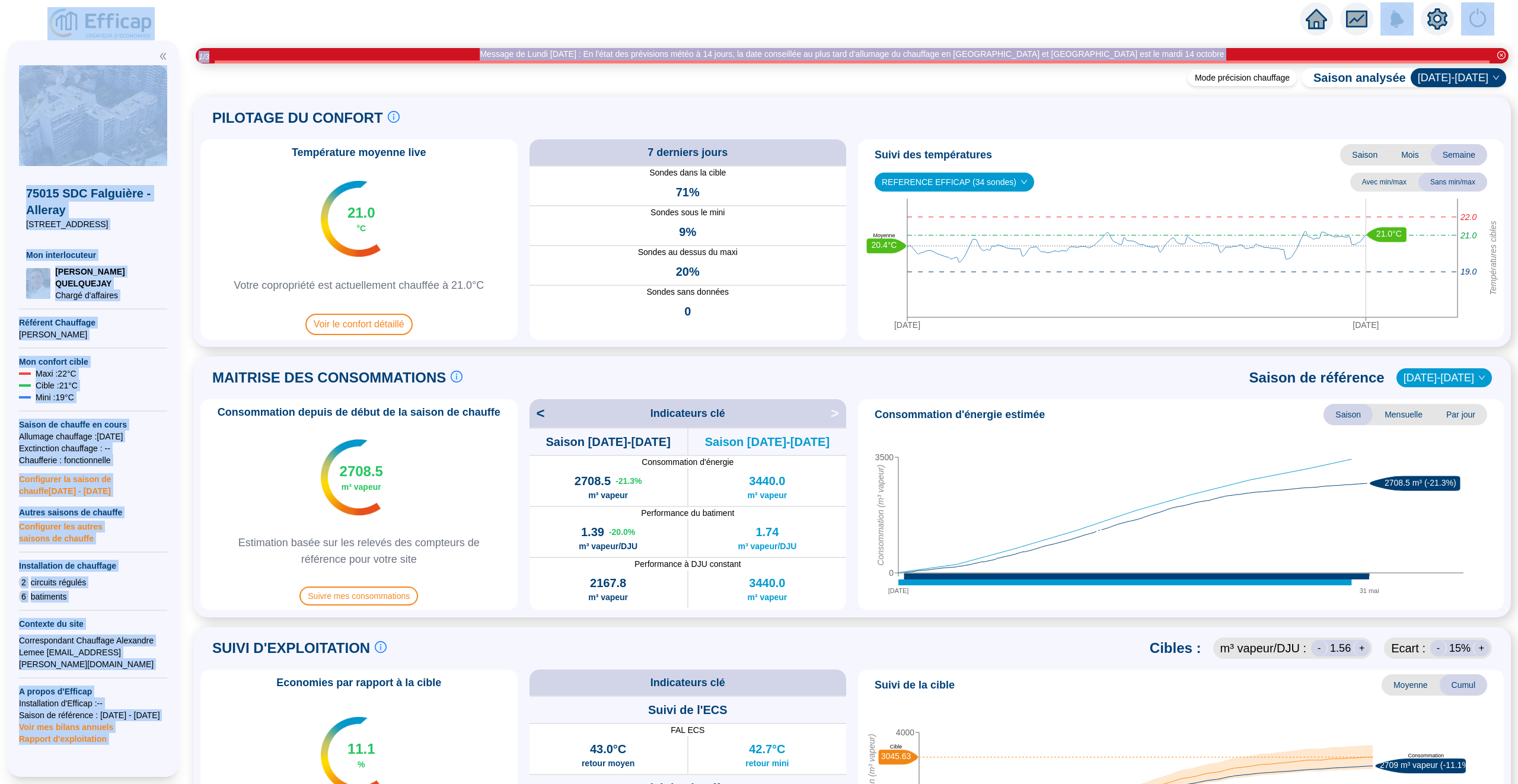
drag, startPoint x: 397, startPoint y: 50, endPoint x: 565, endPoint y: -57, distance: 199.2
click at [565, 0] on html "X 75015 SDC Falguière - Alleray [STREET_ADDRESS] Mon interlocuteur [PERSON_NAME…" at bounding box center [759, 392] width 1518 height 784
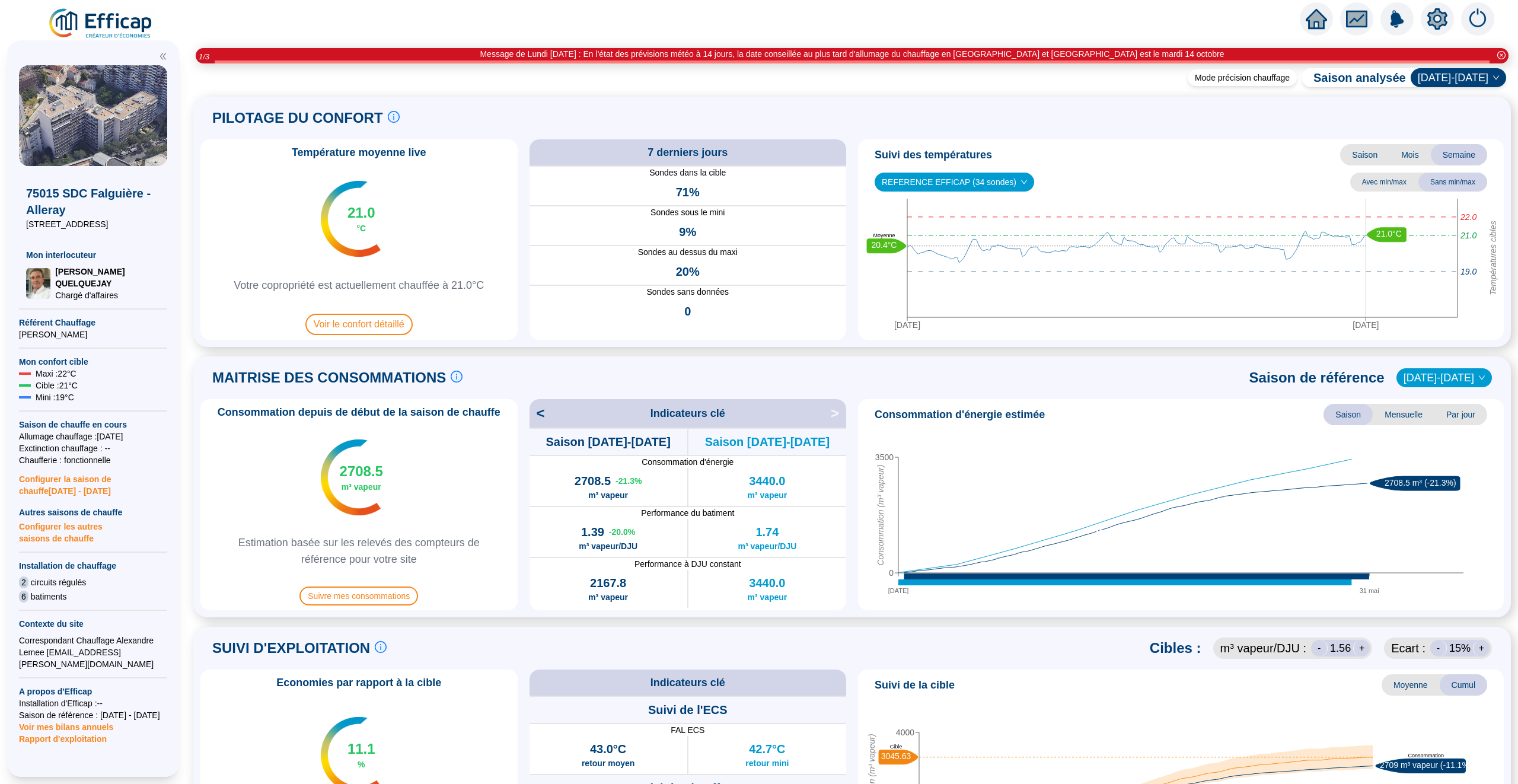
click at [745, 75] on div "Mode précision chauffage Saison analysée [DATE]-[DATE] PILOTAGE DU CONFORT Le p…" at bounding box center [851, 428] width 1331 height 710
click at [383, 325] on span "Voir le confort détaillé" at bounding box center [358, 324] width 107 height 21
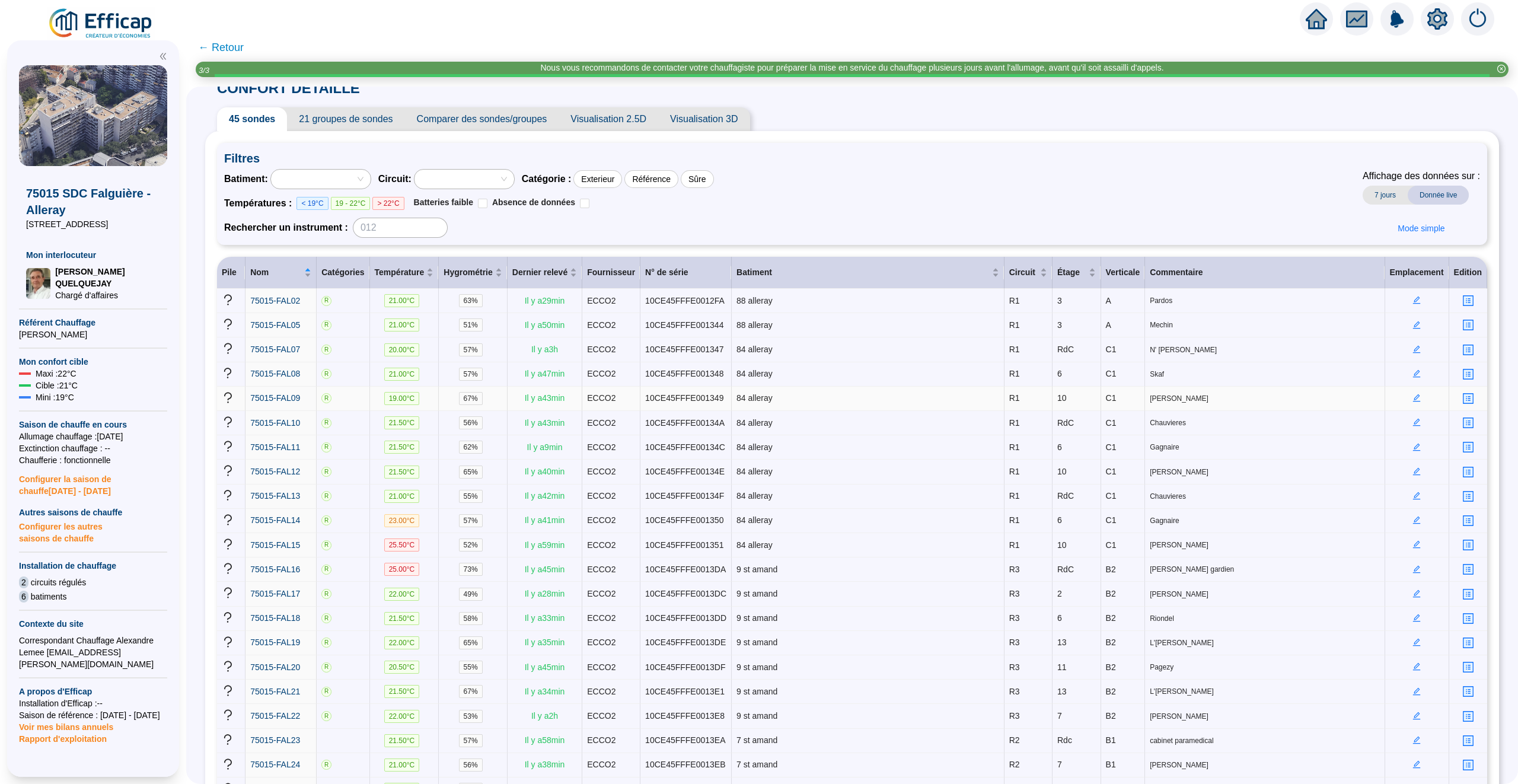
scroll to position [34, 0]
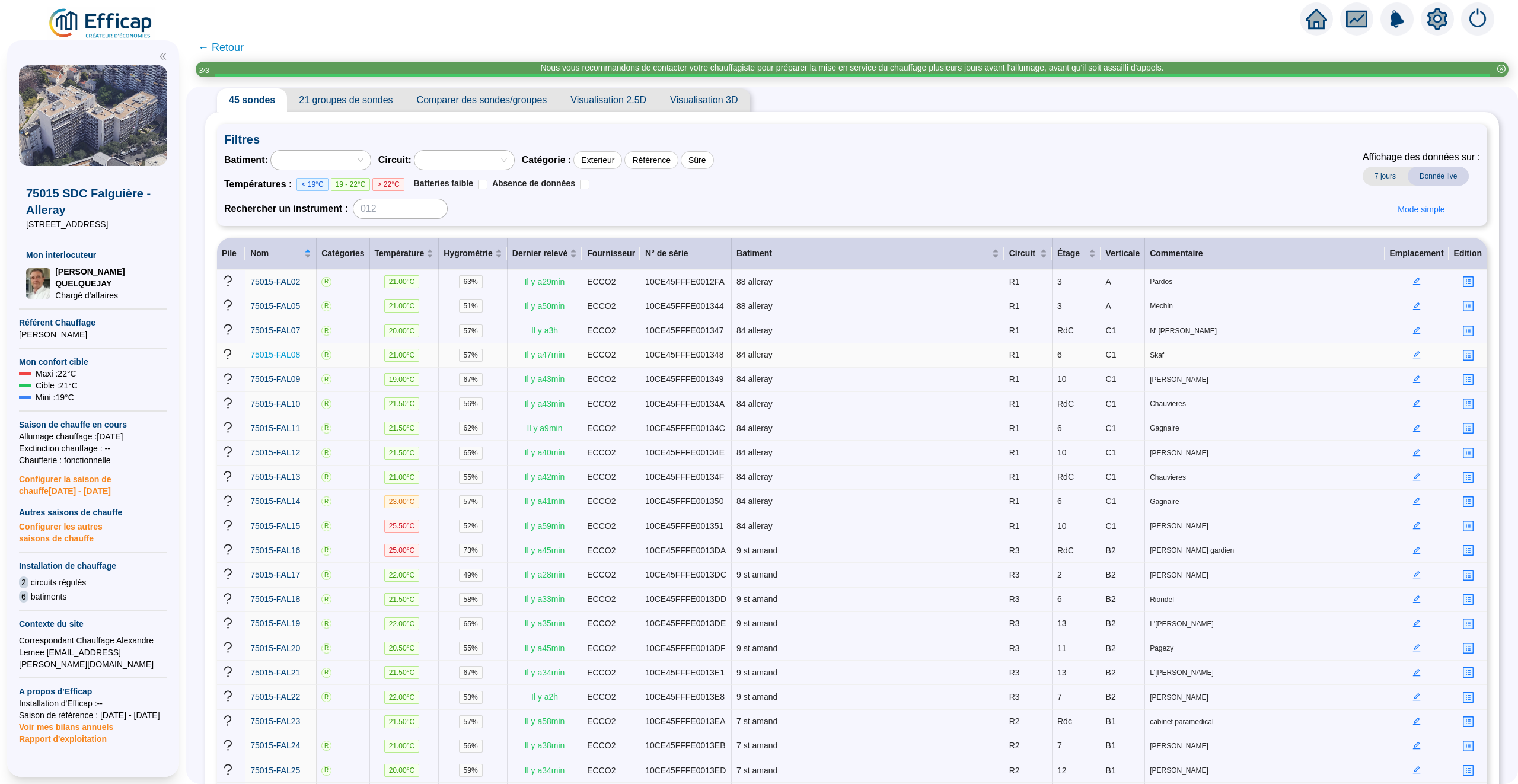
click at [273, 357] on span "75015-FAL08" at bounding box center [274, 354] width 49 height 10
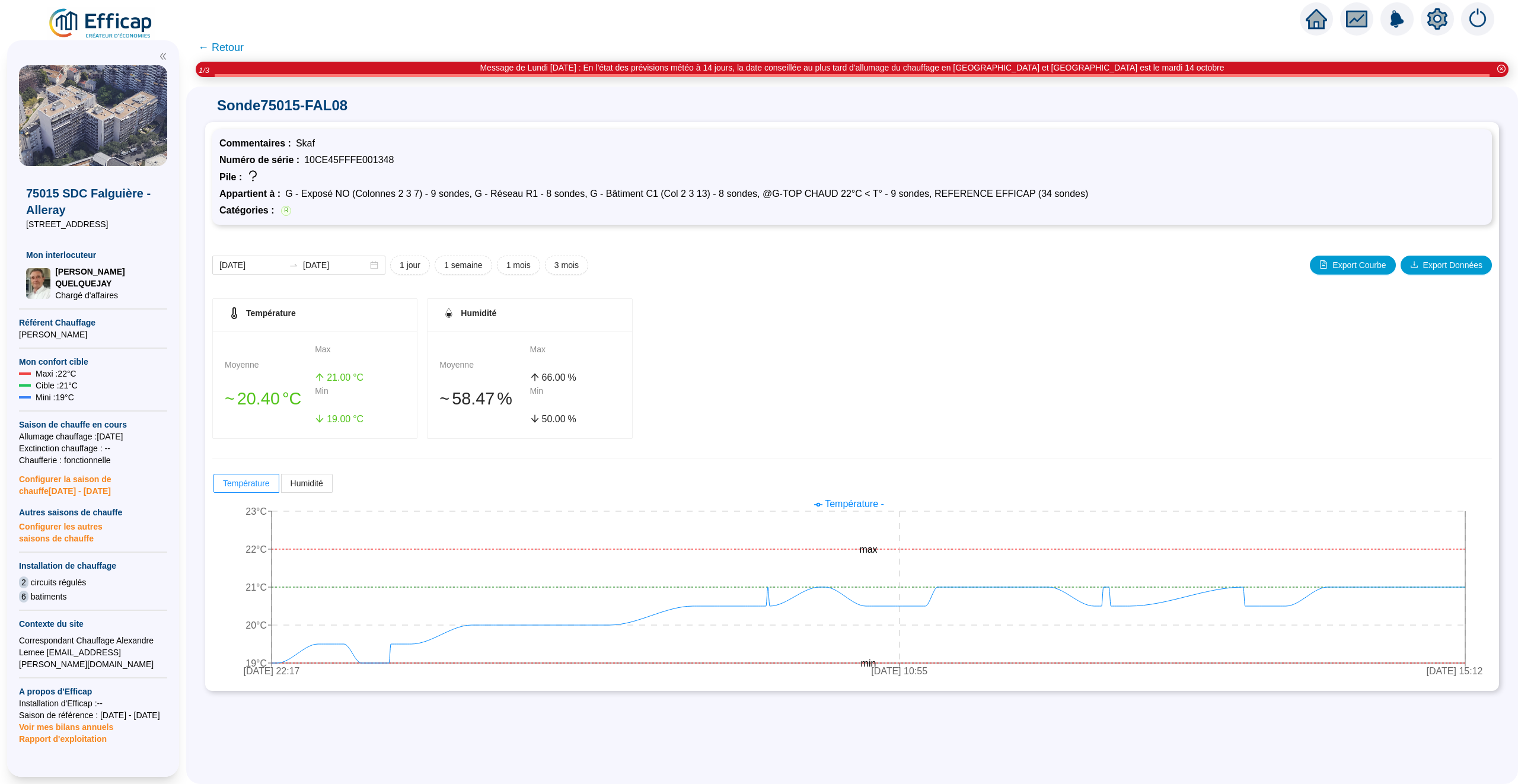
click at [227, 45] on span "← Retour" at bounding box center [221, 46] width 46 height 16
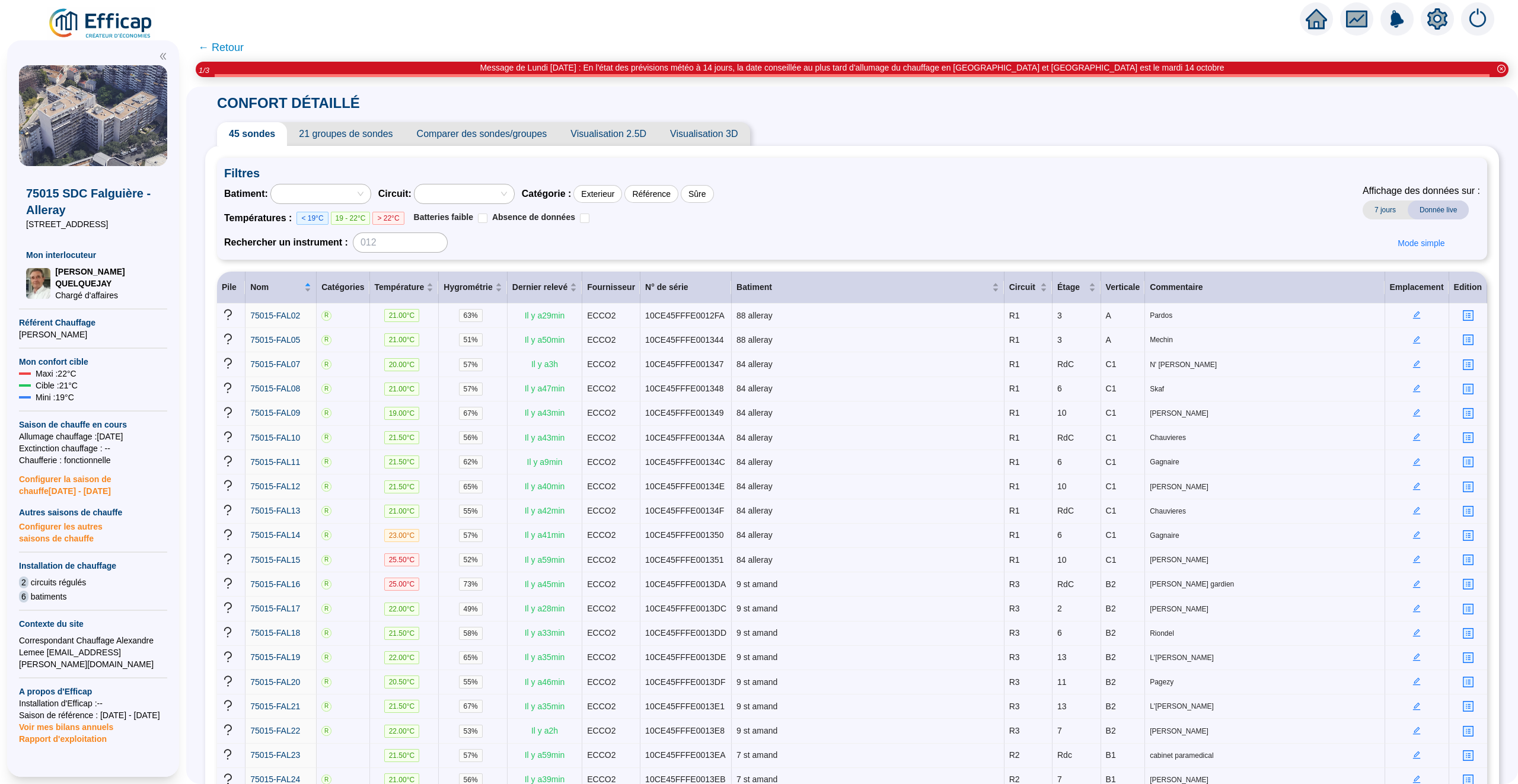
click at [360, 136] on span "21 groupes de sondes" at bounding box center [345, 134] width 117 height 23
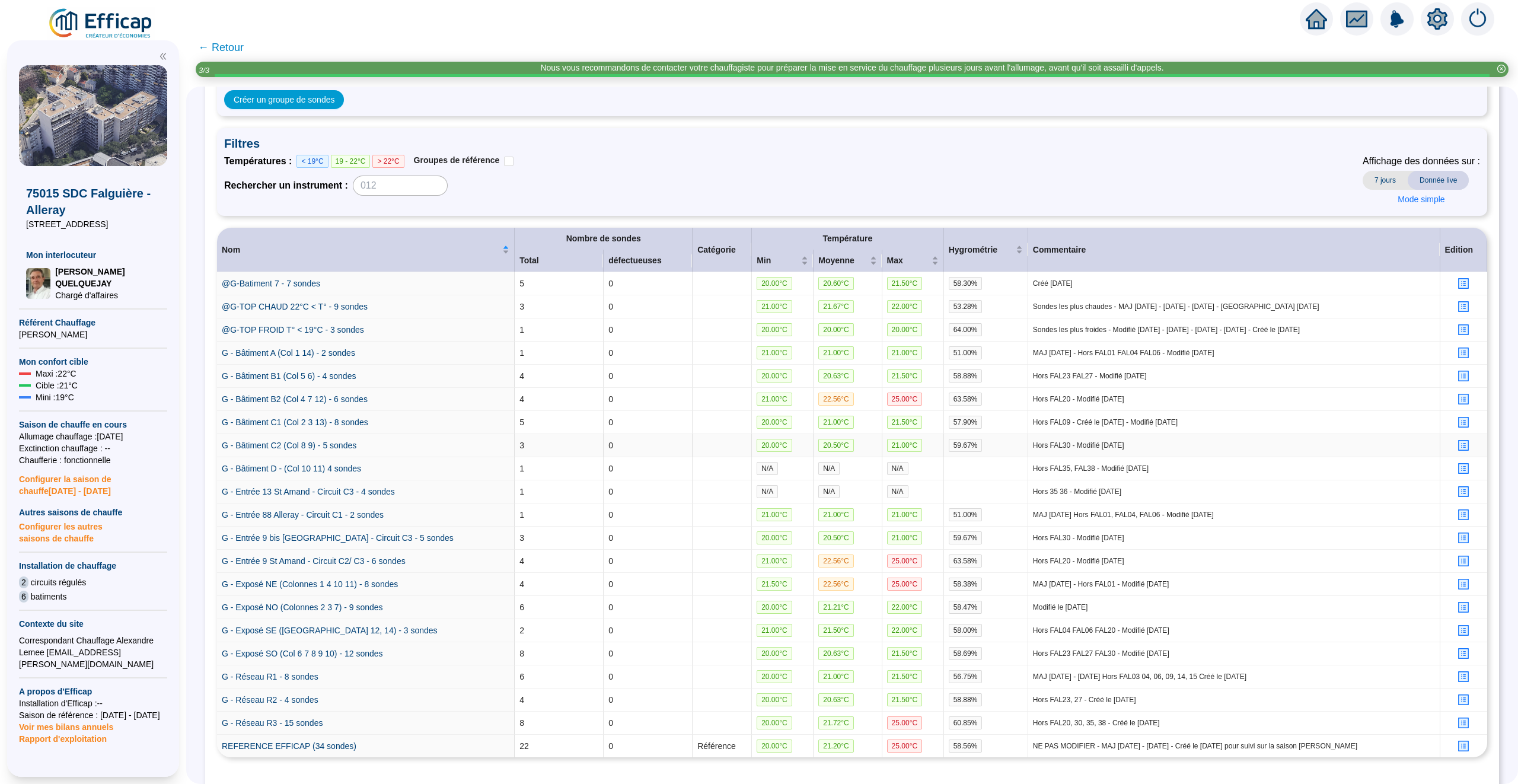
scroll to position [145, 0]
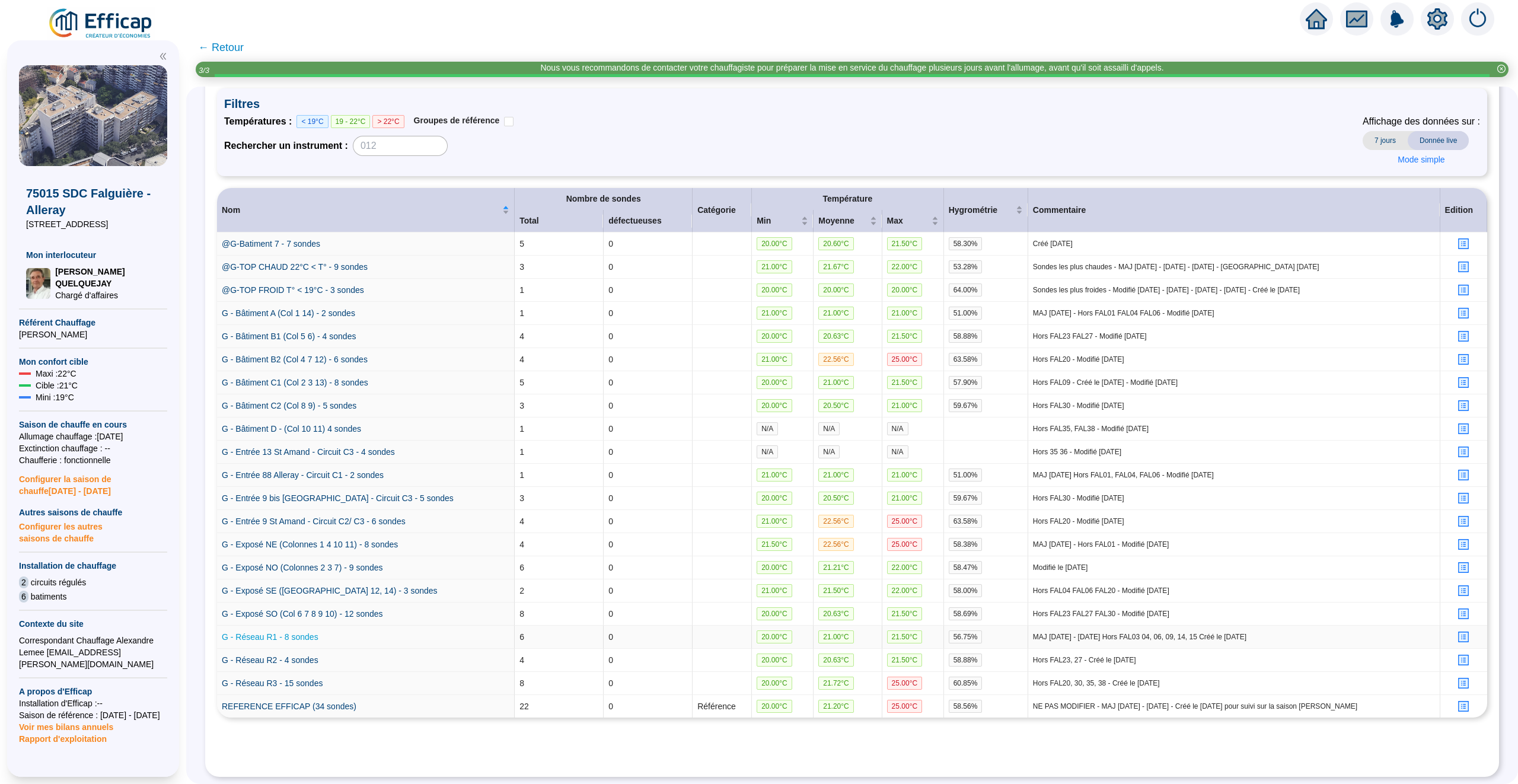
click at [272, 636] on link "G - Réseau R1 - 8 sondes" at bounding box center [270, 637] width 97 height 10
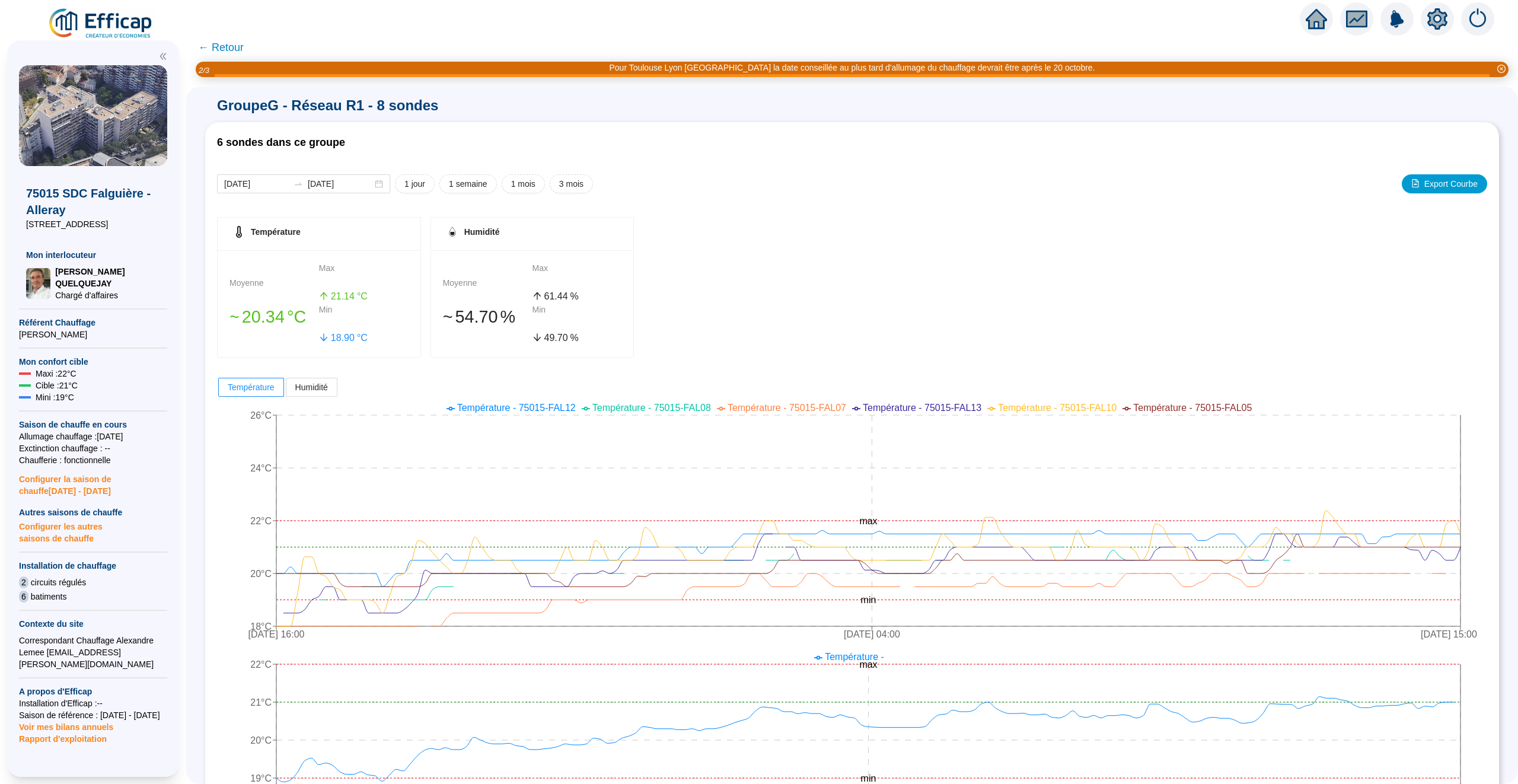
click at [226, 42] on span "← Retour" at bounding box center [221, 46] width 46 height 16
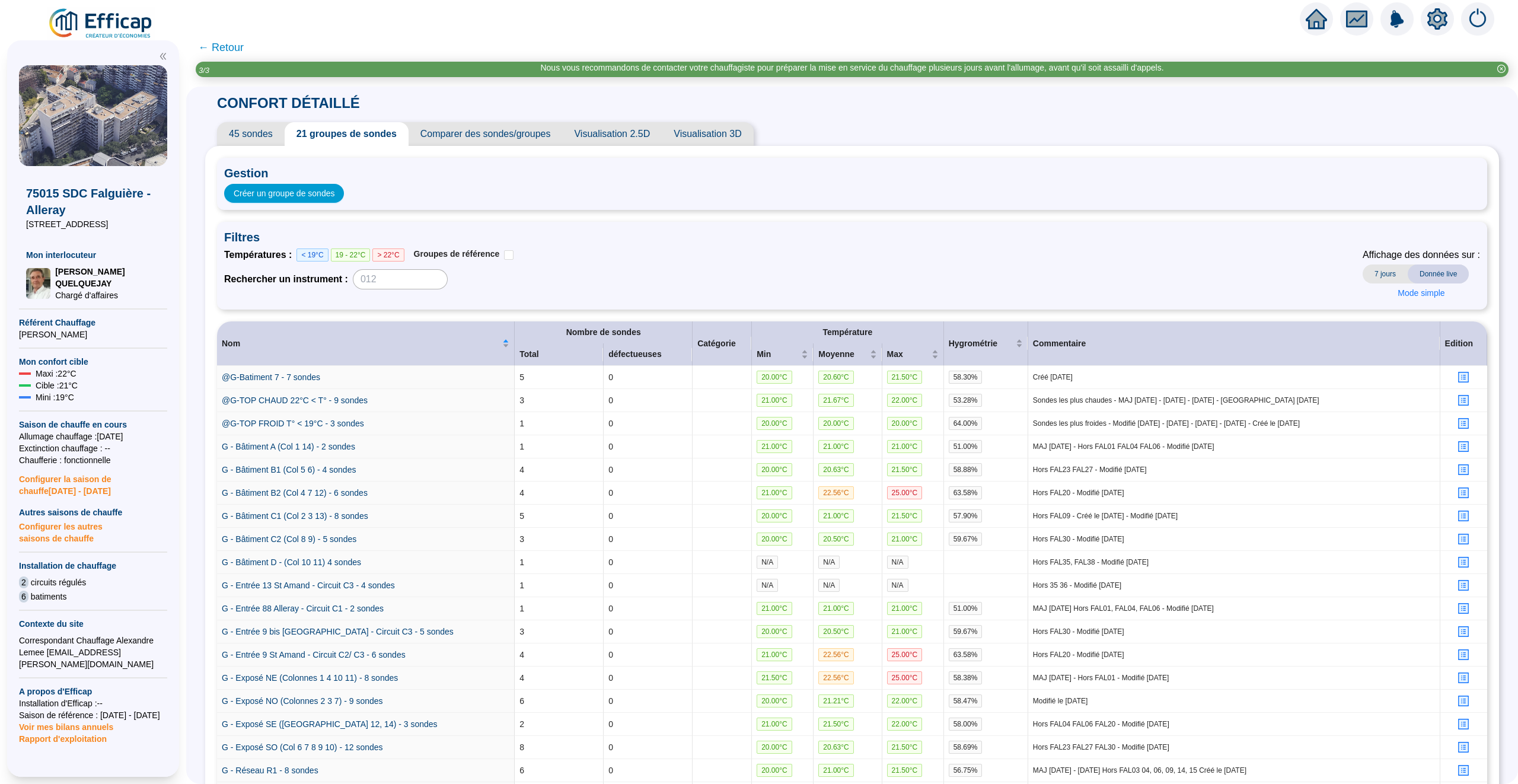
click at [512, 133] on span "Comparer des sondes/groupes" at bounding box center [485, 134] width 154 height 23
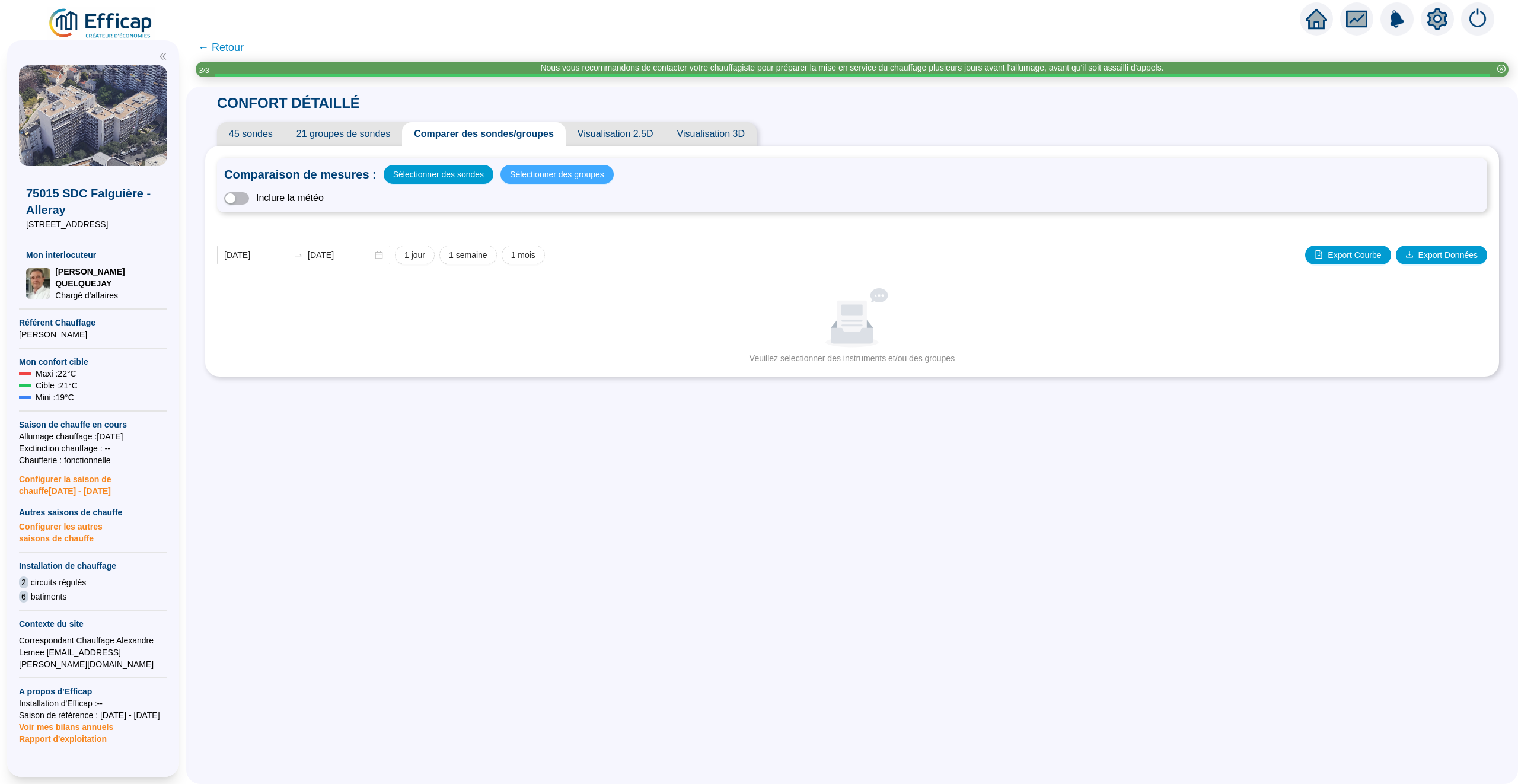
click at [536, 171] on span "Sélectionner des groupes" at bounding box center [557, 173] width 94 height 16
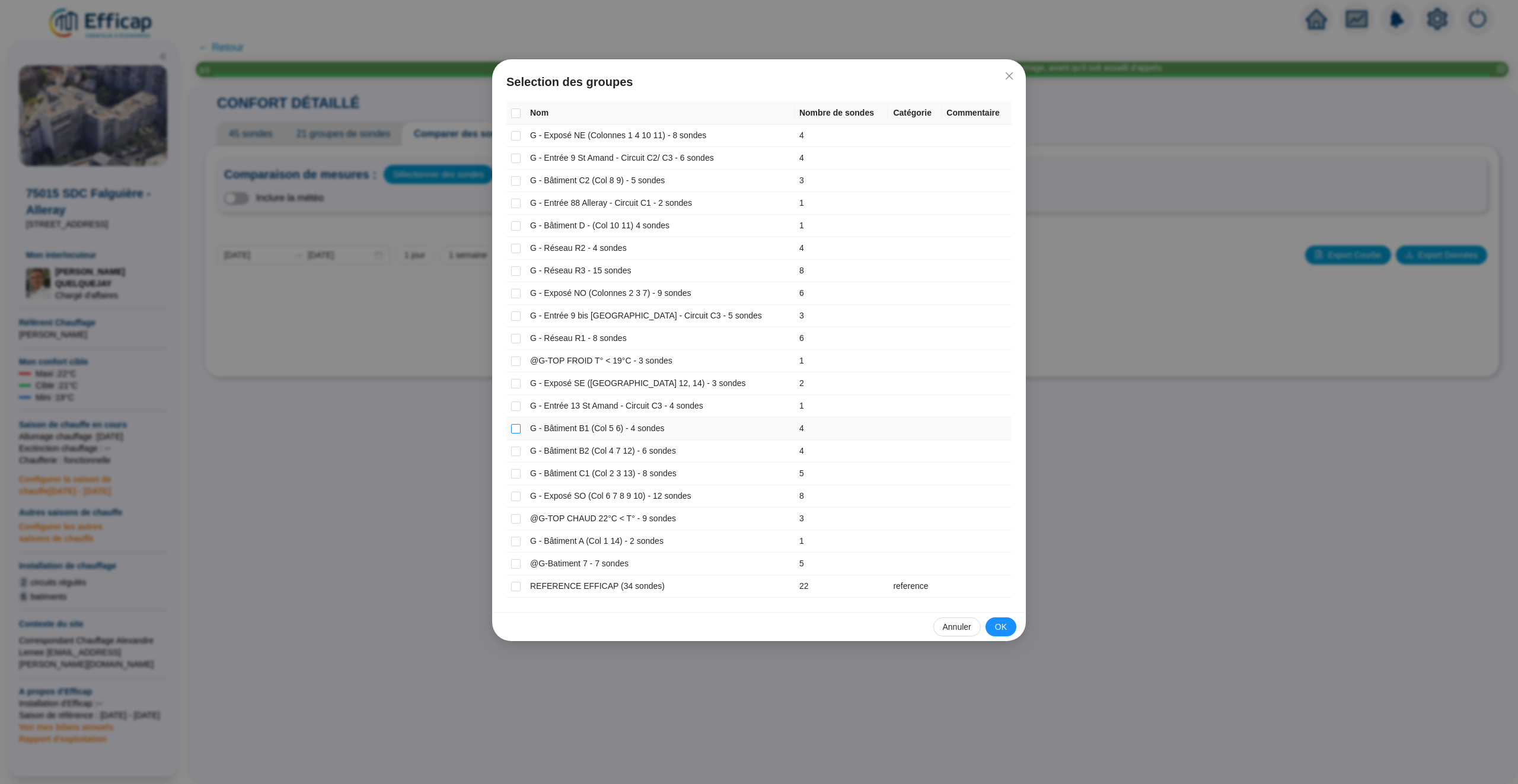
click at [517, 434] on input "checkbox" at bounding box center [516, 429] width 10 height 10
checkbox input "true"
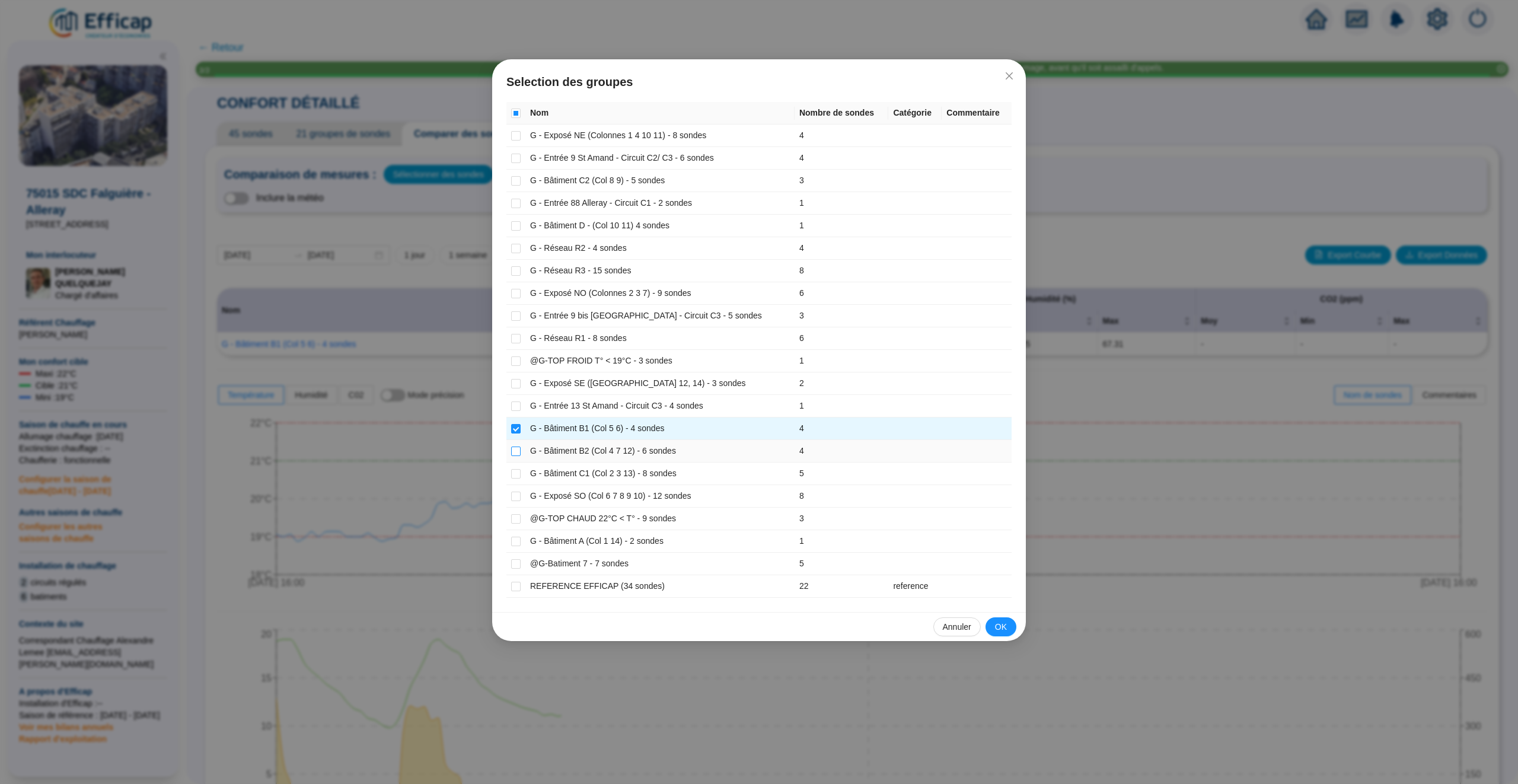
click at [517, 453] on input "checkbox" at bounding box center [516, 451] width 10 height 10
checkbox input "true"
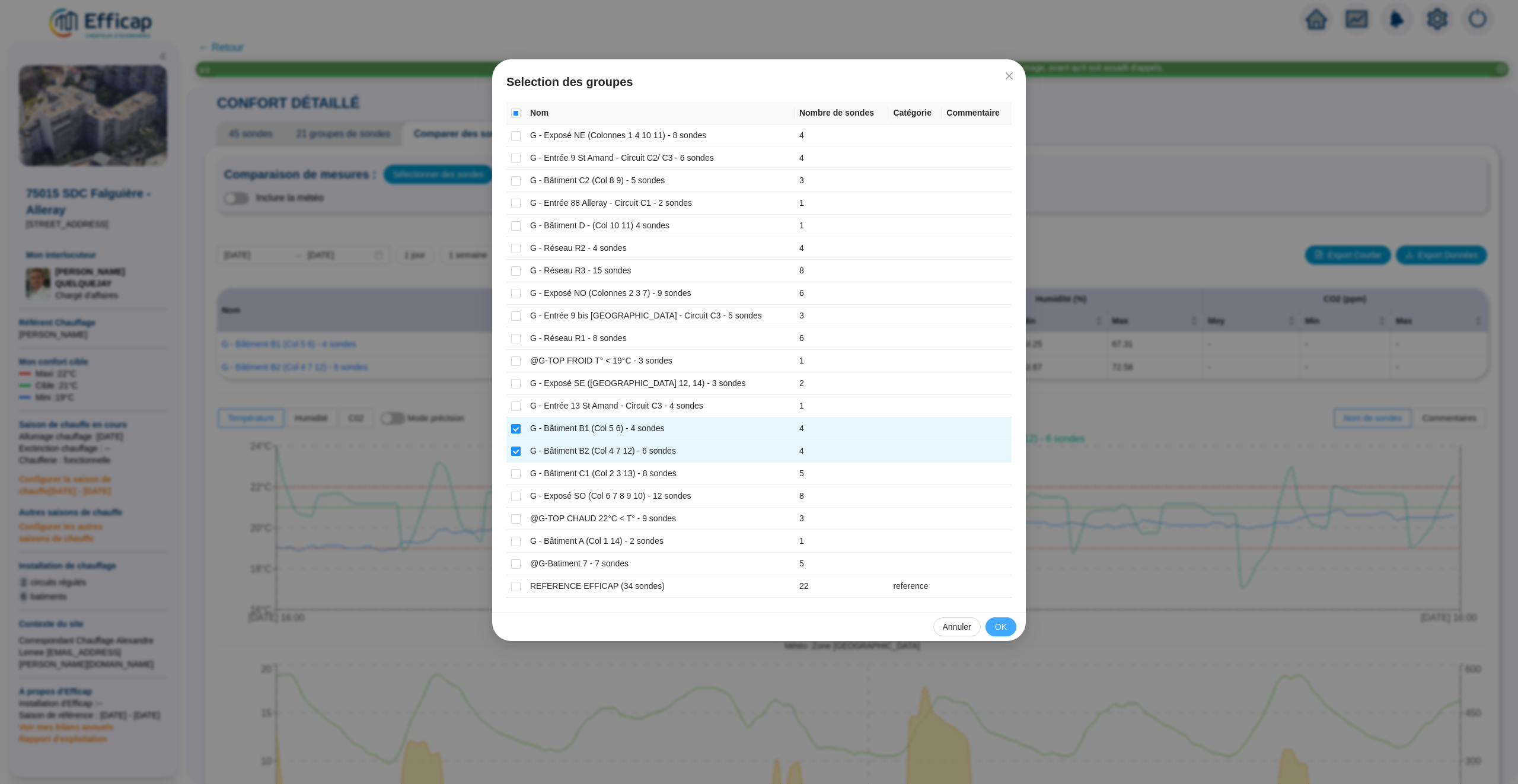
click at [1010, 633] on button "OK" at bounding box center [1001, 626] width 31 height 19
